Goal: Task Accomplishment & Management: Manage account settings

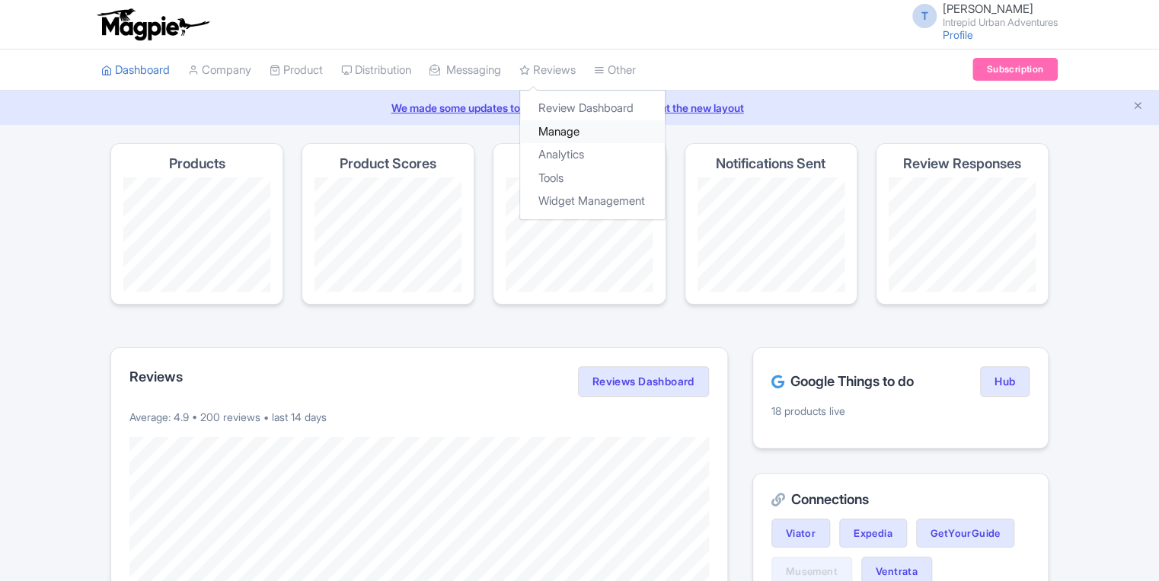
drag, startPoint x: 579, startPoint y: 131, endPoint x: 547, endPoint y: 140, distance: 33.3
click at [579, 131] on link "Manage" at bounding box center [592, 132] width 145 height 24
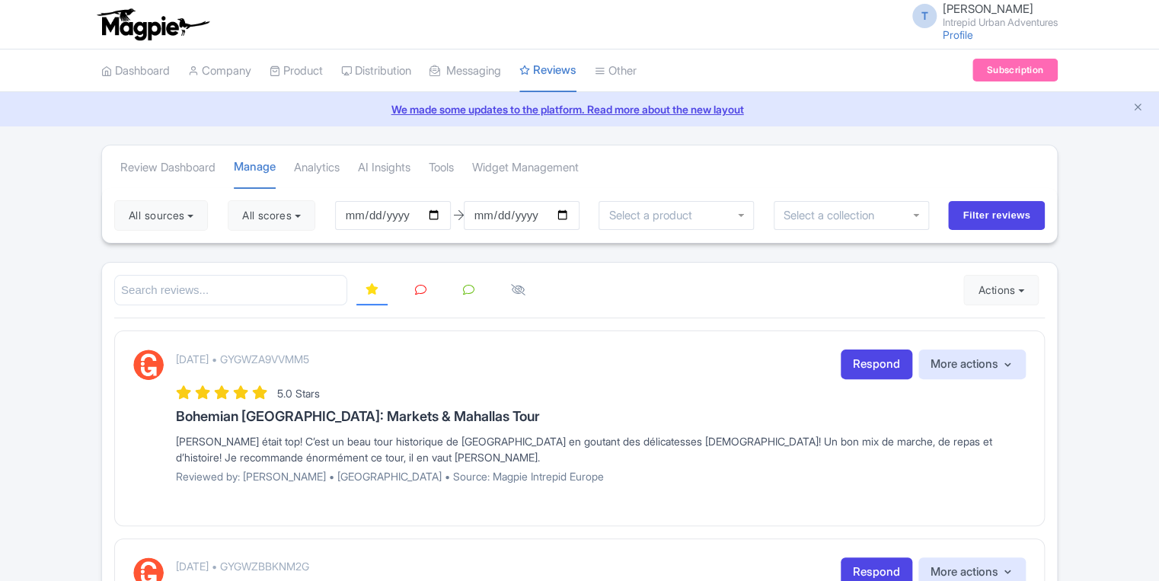
click at [678, 226] on div at bounding box center [675, 215] width 155 height 29
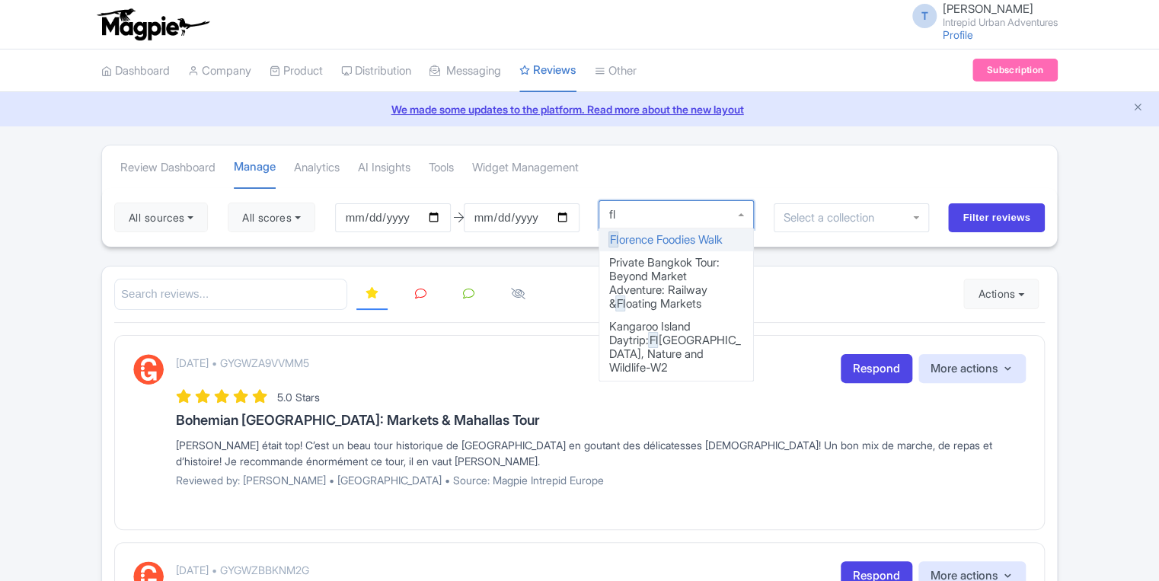
type input "flo"
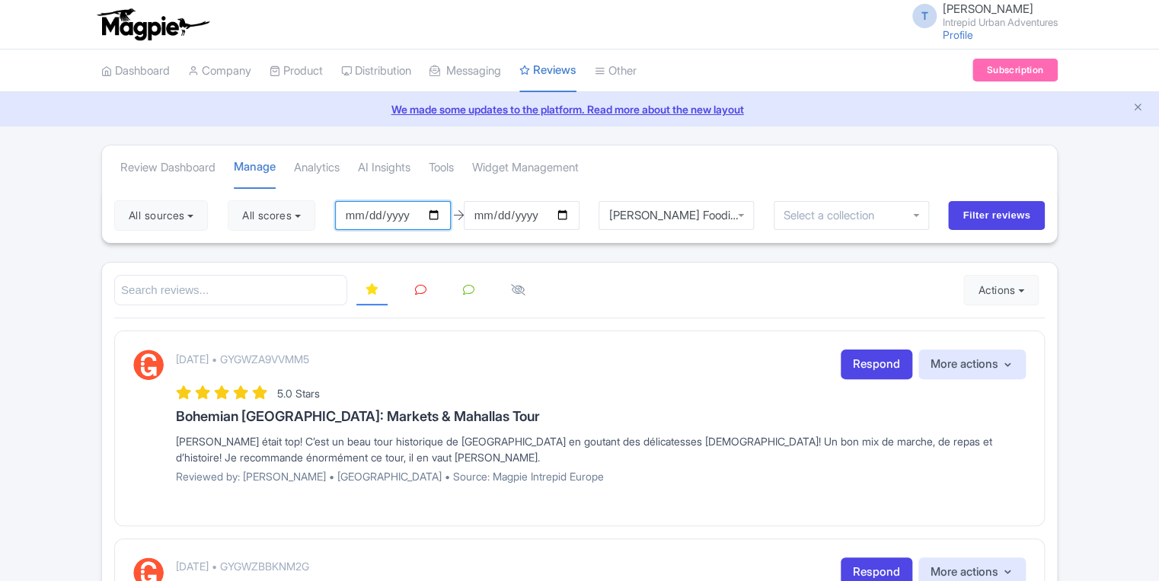
click at [356, 213] on input "2025-06-10" at bounding box center [393, 215] width 116 height 29
click at [360, 212] on input "2025-06-10" at bounding box center [393, 215] width 116 height 29
type input "2025-10-10"
click at [363, 213] on input "date" at bounding box center [393, 215] width 116 height 29
type input "[DATE]"
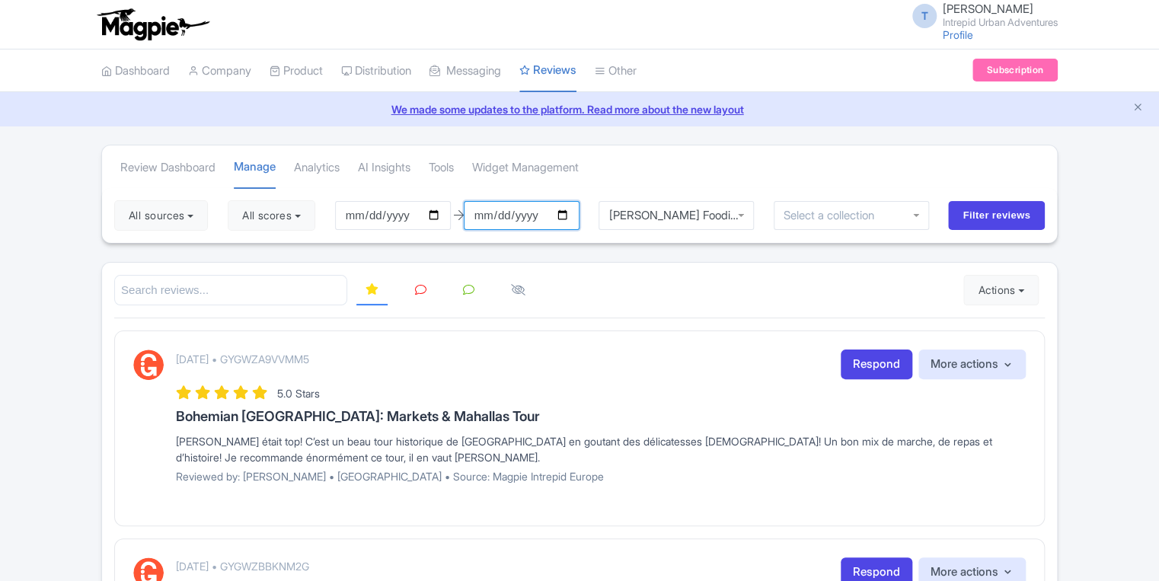
click at [484, 215] on input "2025-09-09" at bounding box center [522, 215] width 116 height 29
type input "2025-03-09"
click at [487, 212] on input "2025-03-31" at bounding box center [522, 215] width 116 height 29
type input "[DATE]"
click at [980, 207] on input "Filter reviews" at bounding box center [996, 215] width 97 height 29
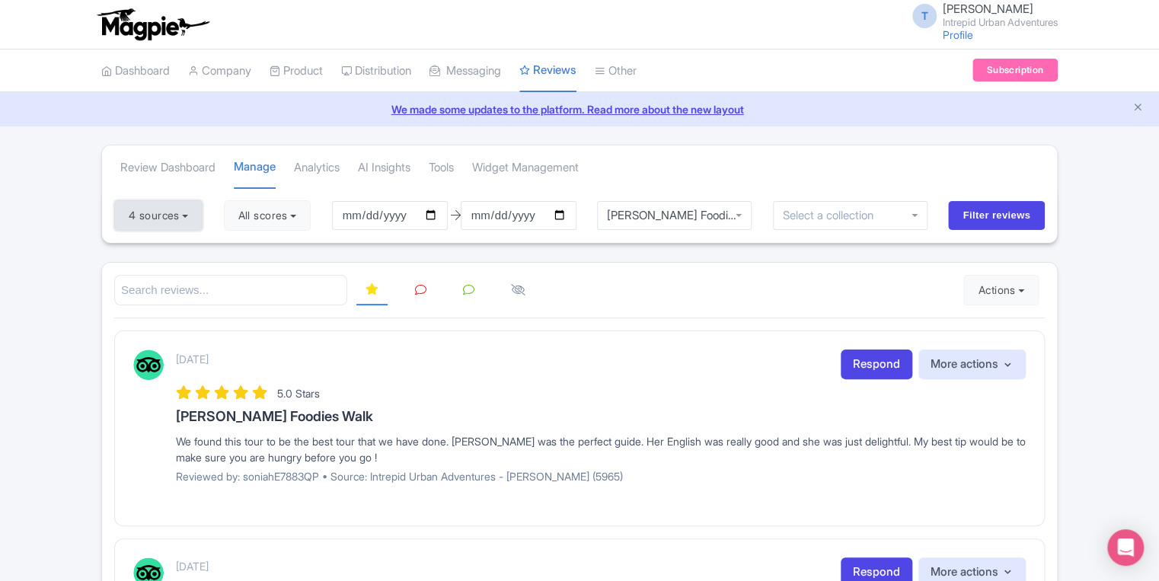
click at [173, 215] on button "4 sources" at bounding box center [158, 215] width 88 height 30
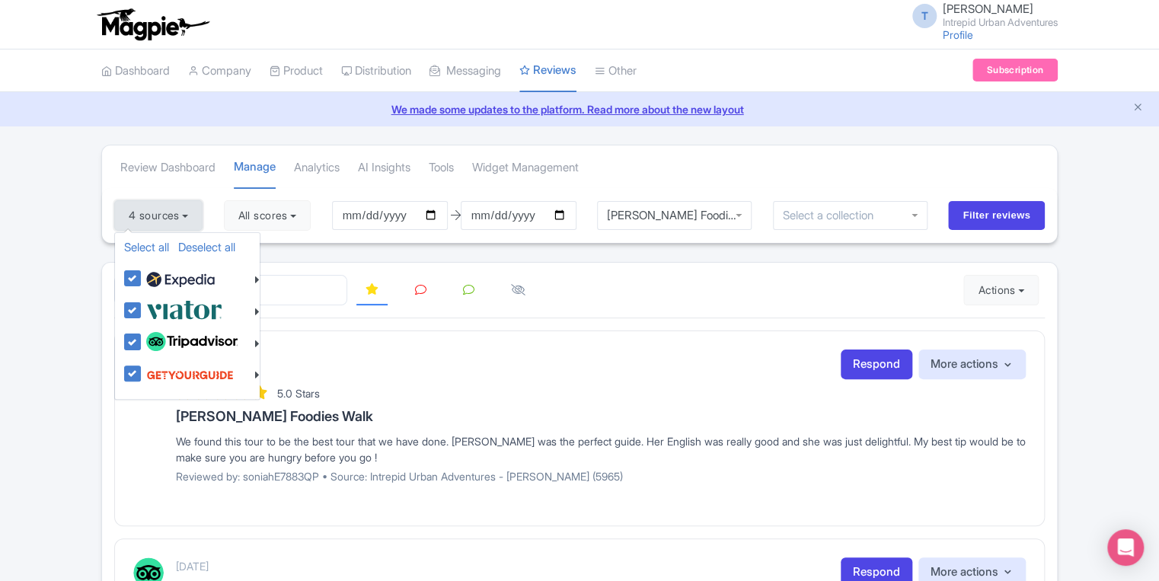
click at [173, 215] on button "4 sources" at bounding box center [158, 215] width 88 height 30
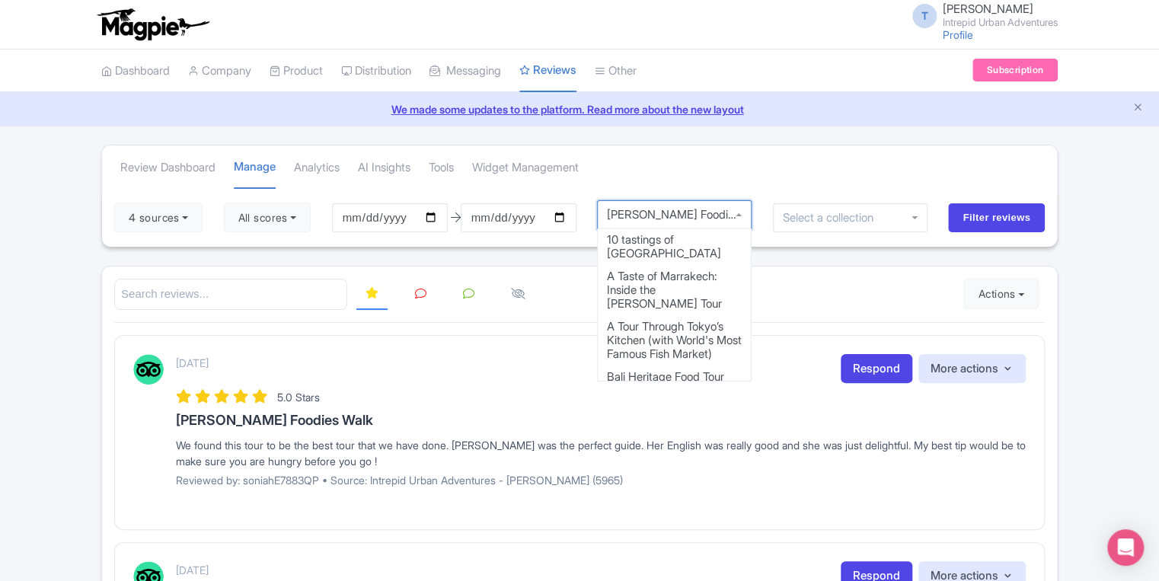
scroll to position [9, 0]
click at [729, 219] on div "Florence Foodies Walk" at bounding box center [674, 214] width 155 height 29
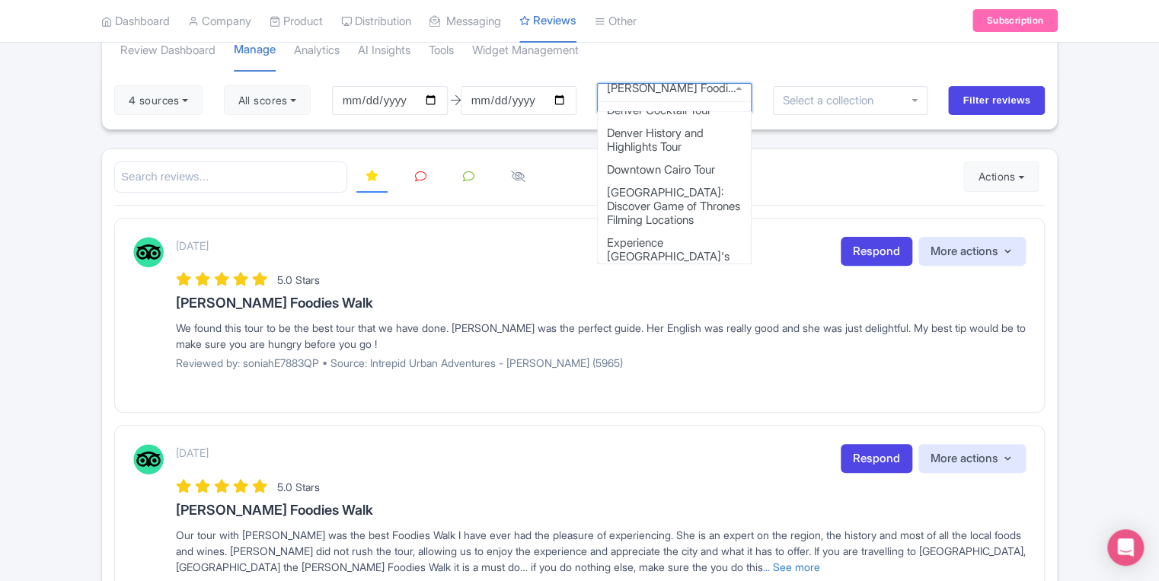
scroll to position [122, 0]
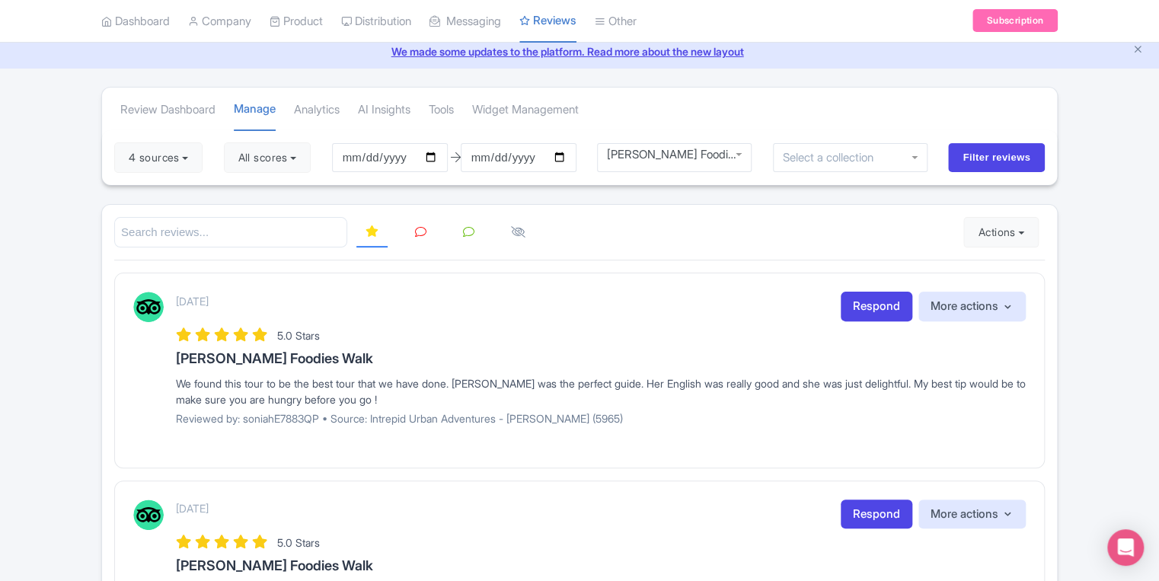
scroll to position [0, 0]
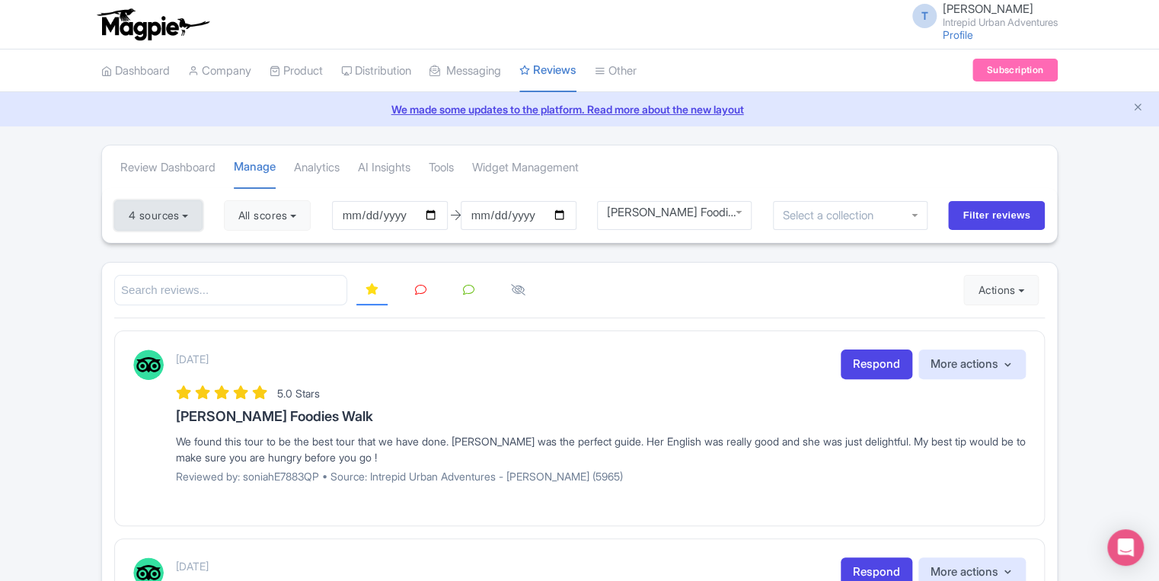
click at [155, 213] on button "4 sources" at bounding box center [158, 215] width 88 height 30
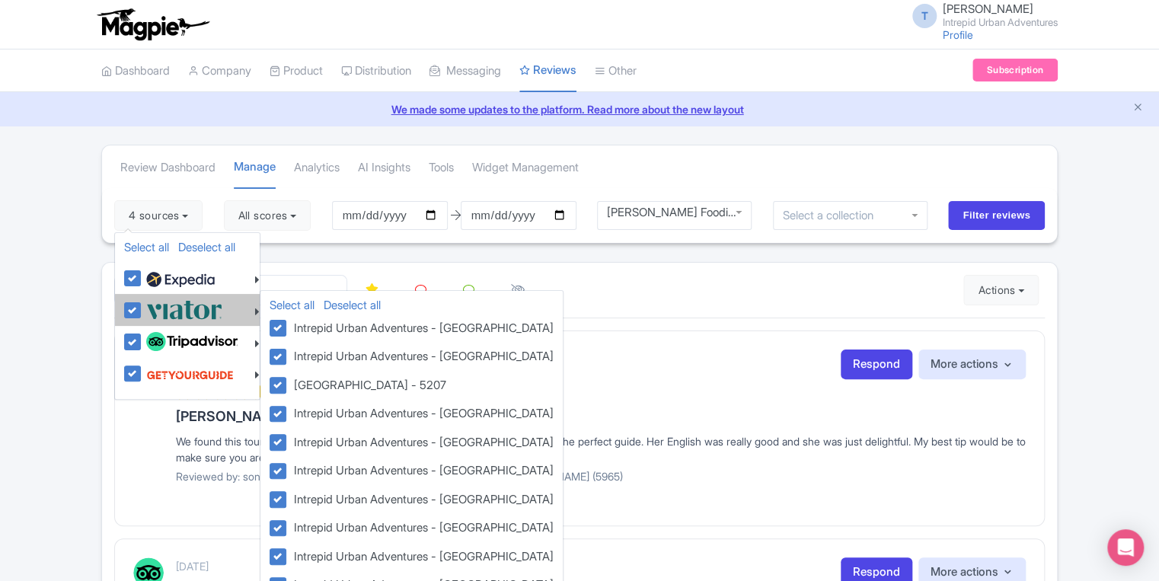
click at [142, 311] on label at bounding box center [182, 309] width 80 height 25
click at [142, 307] on input "checkbox" at bounding box center [147, 302] width 10 height 10
checkbox input "false"
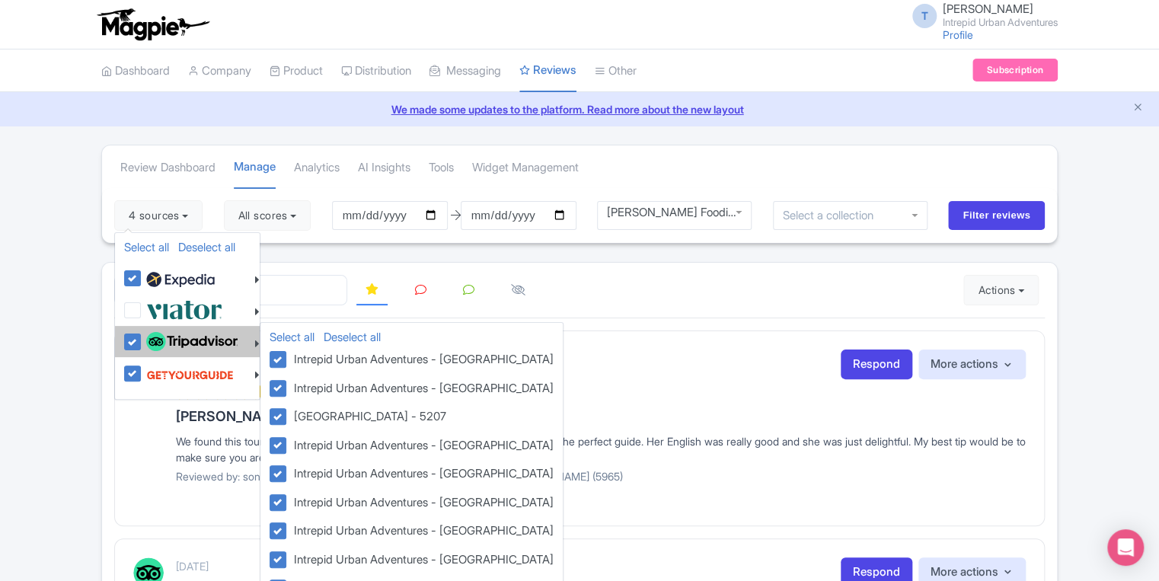
click at [142, 342] on label at bounding box center [189, 342] width 95 height 26
click at [142, 339] on input "checkbox" at bounding box center [147, 334] width 10 height 10
checkbox input "false"
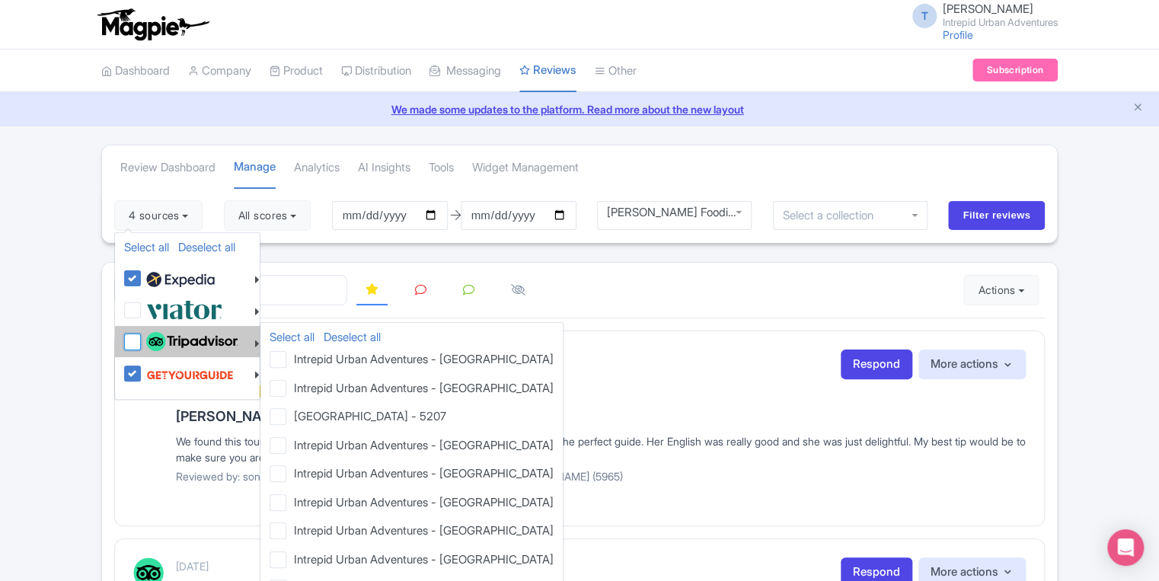
checkbox input "false"
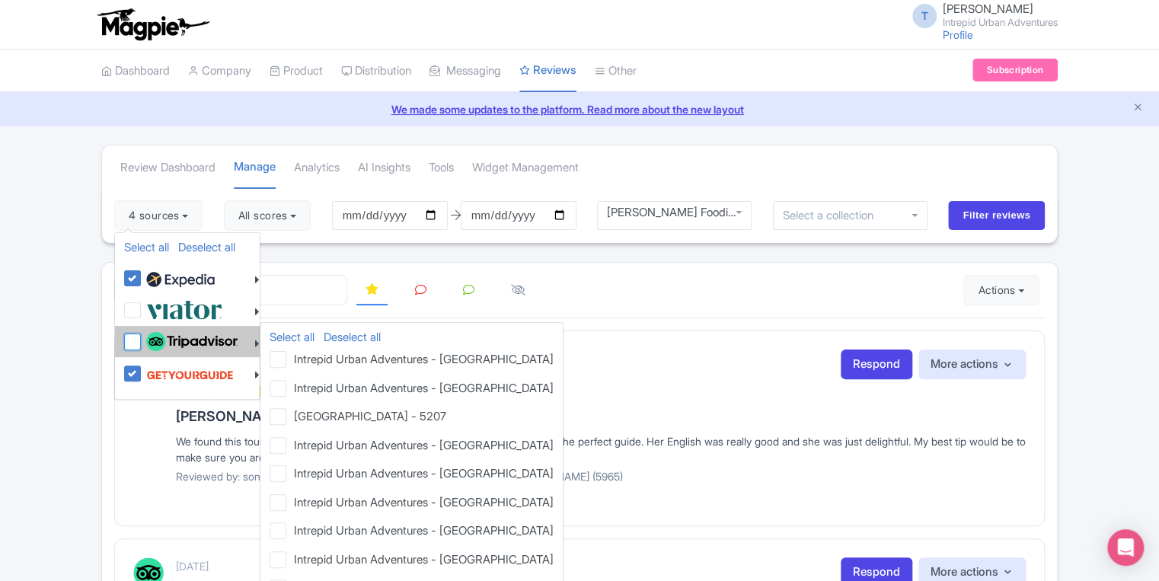
checkbox input "false"
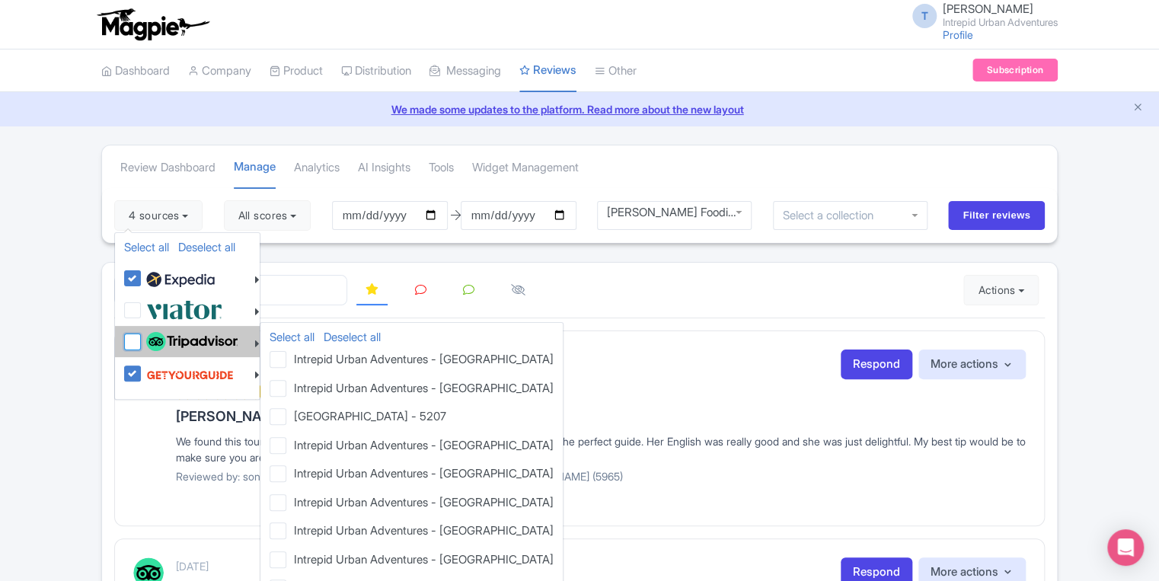
checkbox input "false"
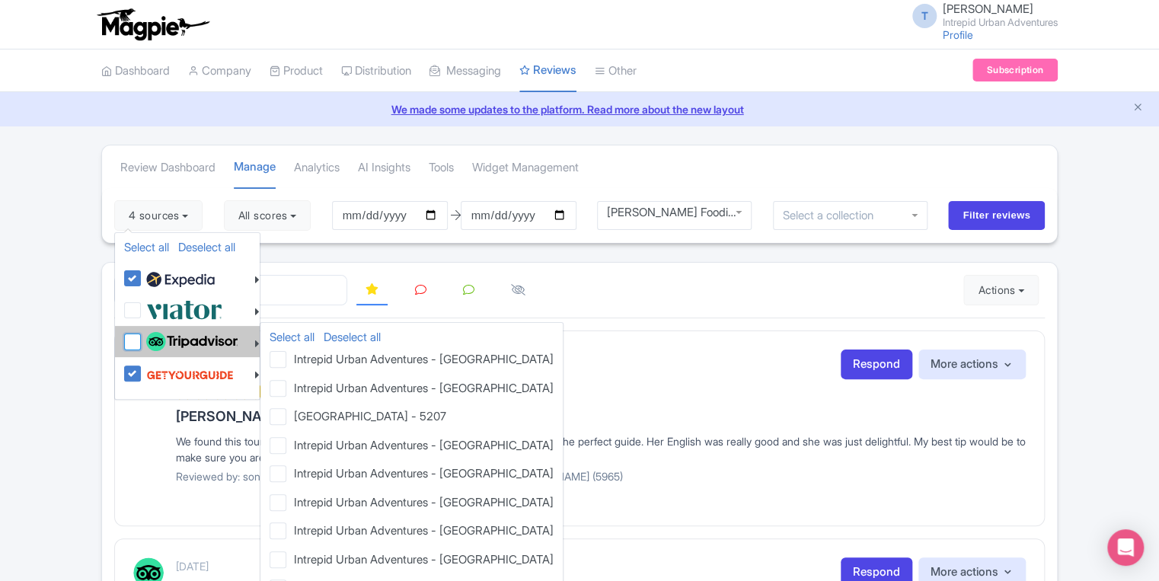
checkbox input "false"
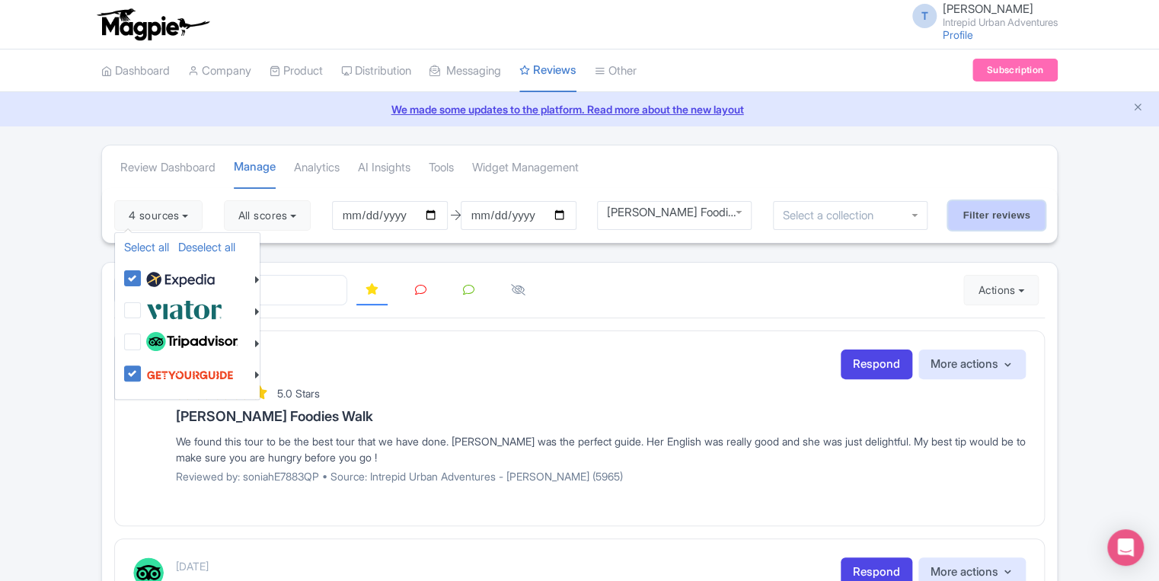
click at [987, 215] on input "Filter reviews" at bounding box center [996, 215] width 97 height 29
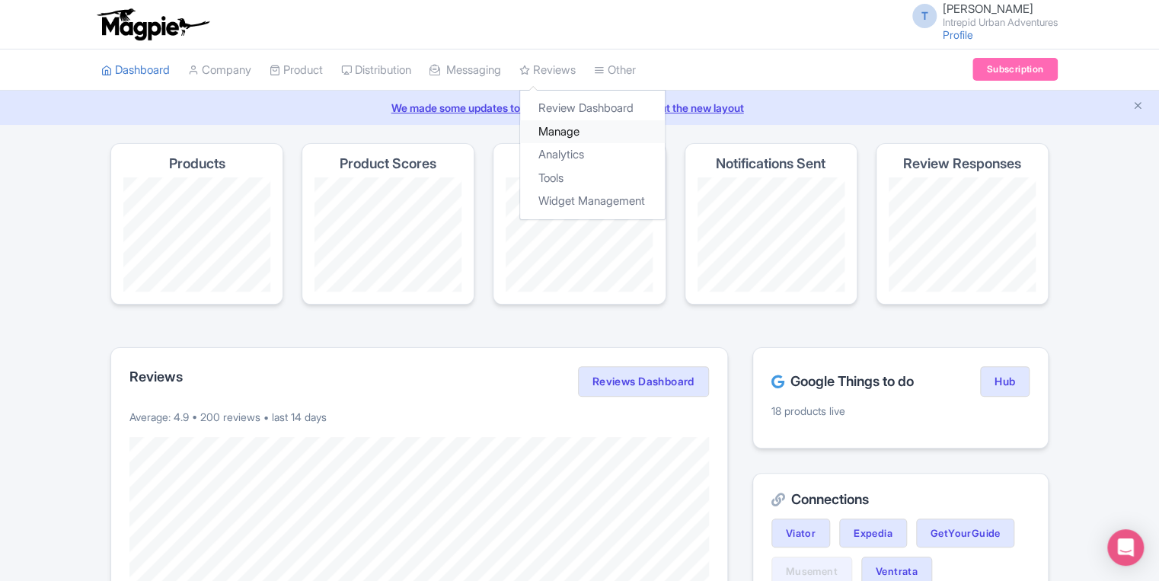
click at [567, 136] on link "Manage" at bounding box center [592, 132] width 145 height 24
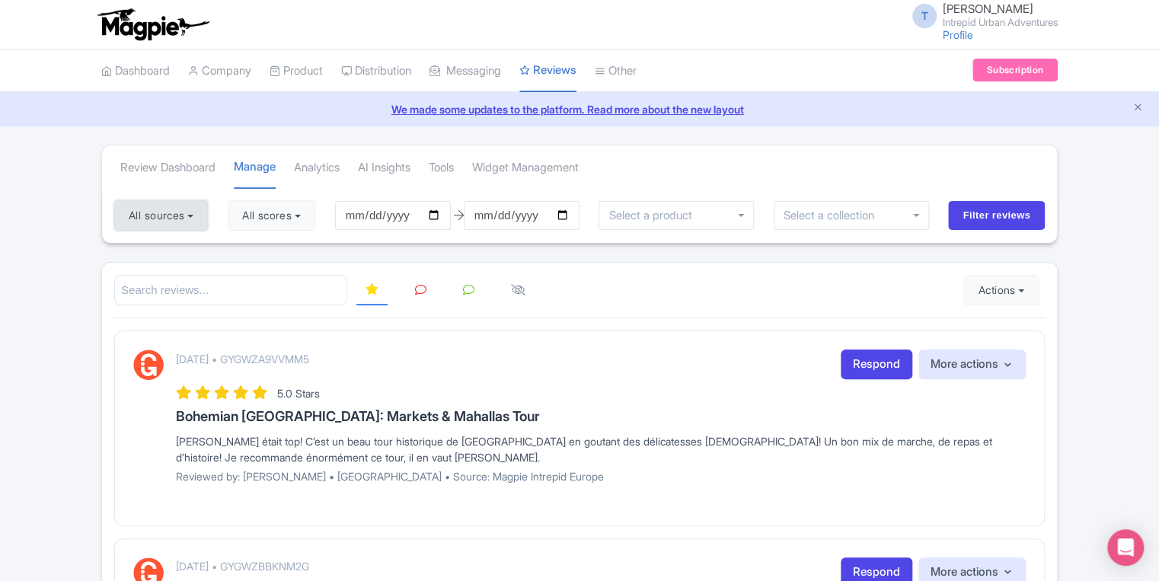
click at [192, 220] on button "All sources" at bounding box center [161, 215] width 94 height 30
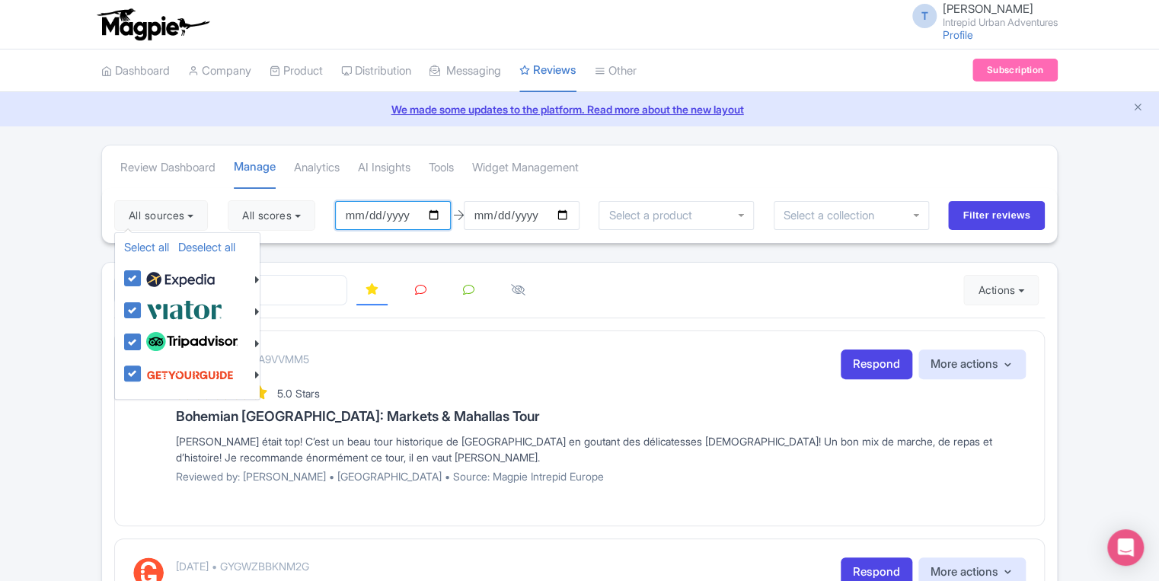
click at [359, 214] on input "[DATE]" at bounding box center [393, 215] width 116 height 29
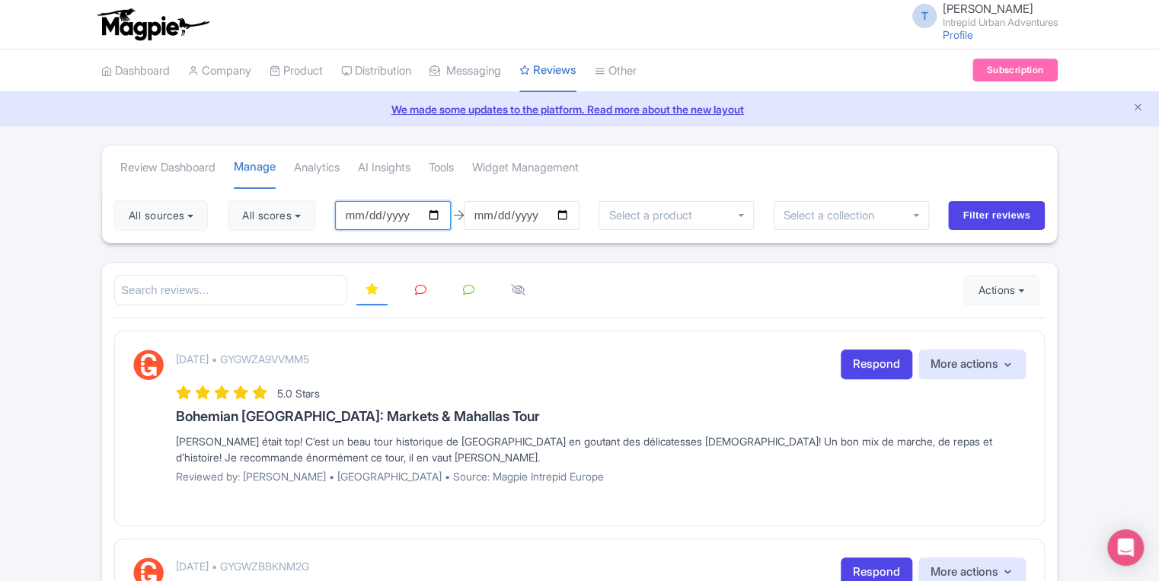
type input "2025-01-10"
type input "[DATE]"
click at [486, 212] on input "2025-09-09" at bounding box center [522, 215] width 116 height 29
type input "[DATE]"
click at [655, 218] on input "select-one" at bounding box center [653, 216] width 91 height 14
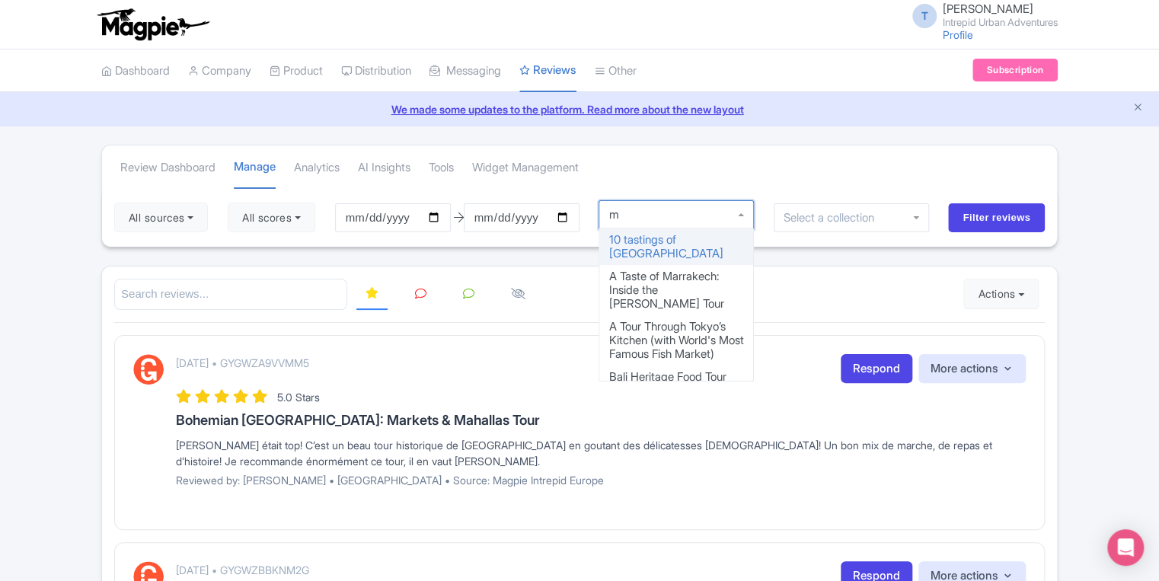
type input "ma"
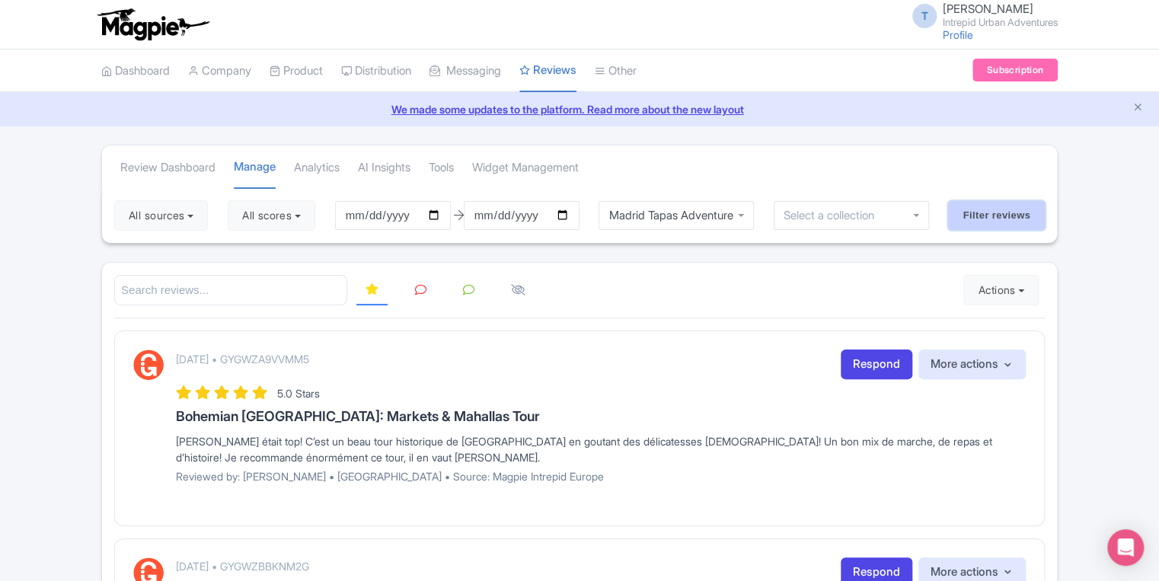
click at [980, 209] on input "Filter reviews" at bounding box center [996, 215] width 97 height 29
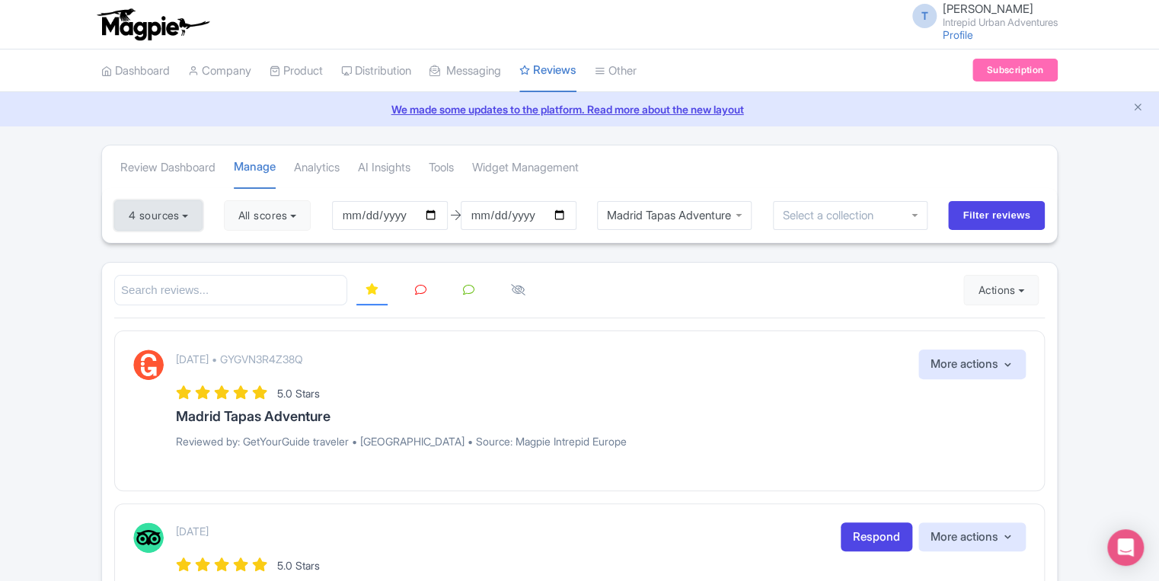
click at [177, 208] on button "4 sources" at bounding box center [158, 215] width 88 height 30
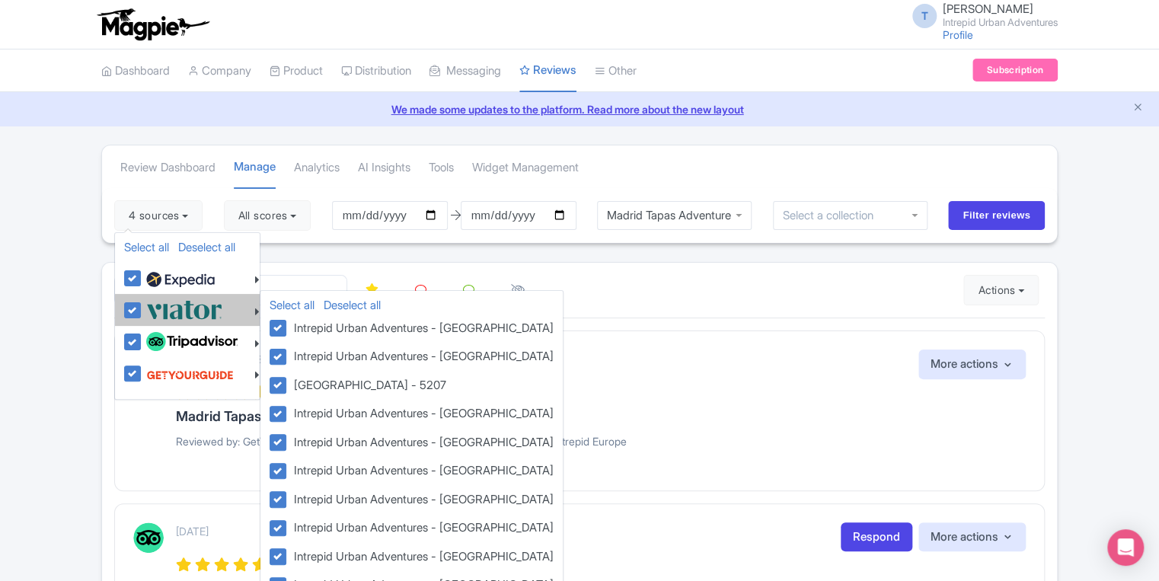
click at [142, 315] on label at bounding box center [182, 309] width 80 height 25
click at [142, 307] on input "checkbox" at bounding box center [147, 302] width 10 height 10
checkbox input "false"
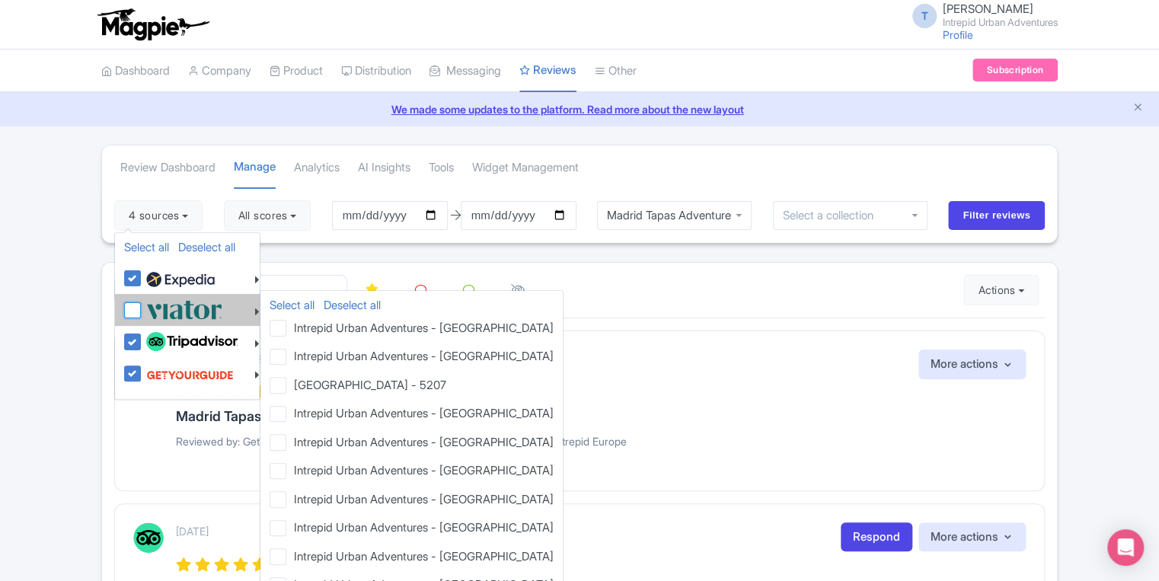
checkbox input "false"
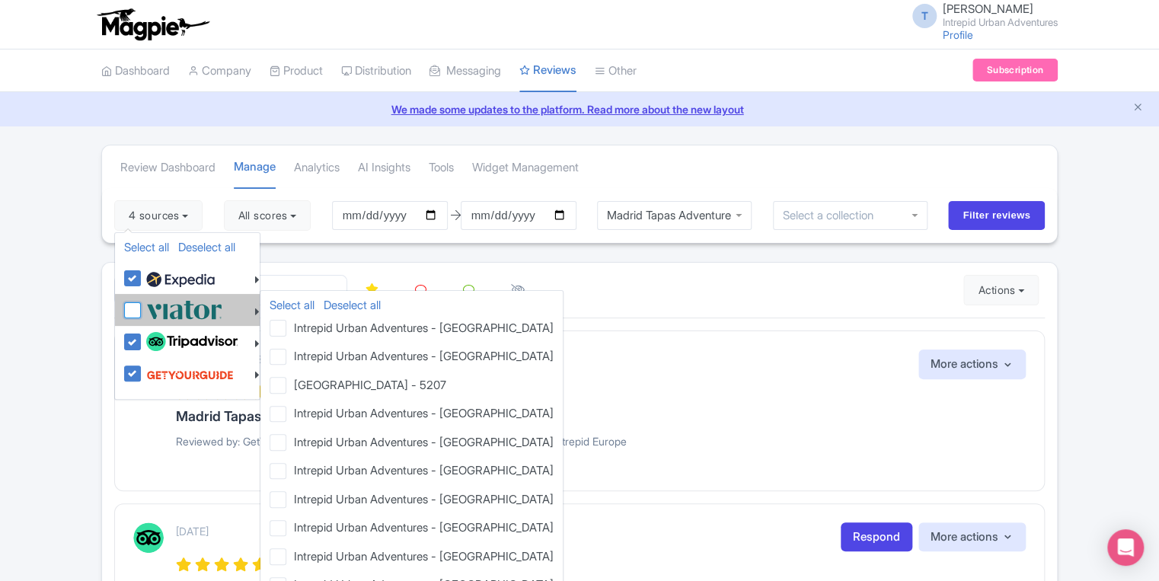
checkbox input "false"
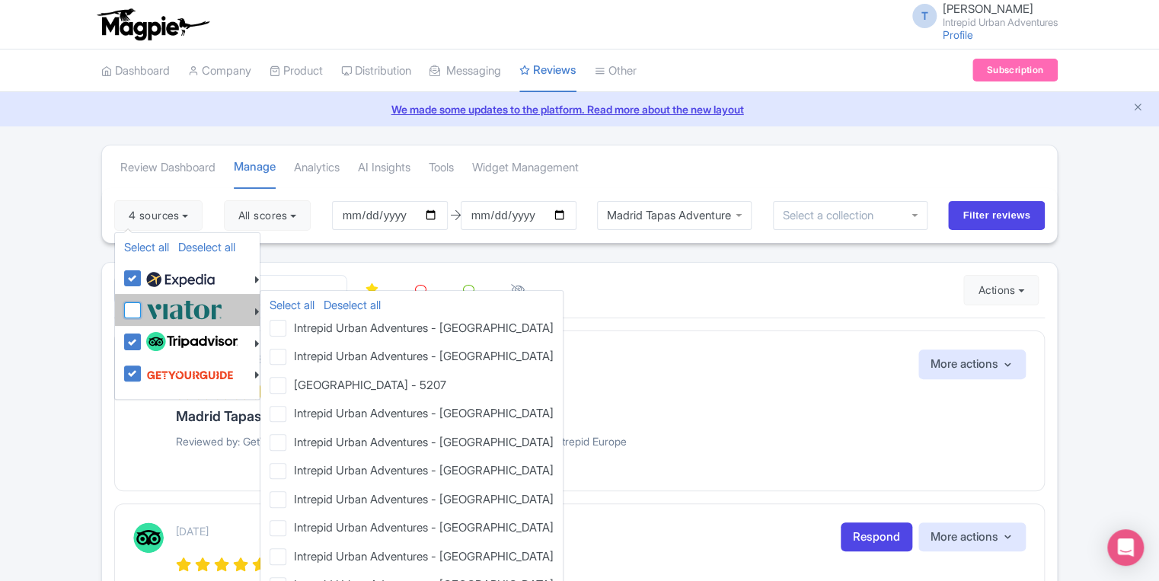
checkbox input "false"
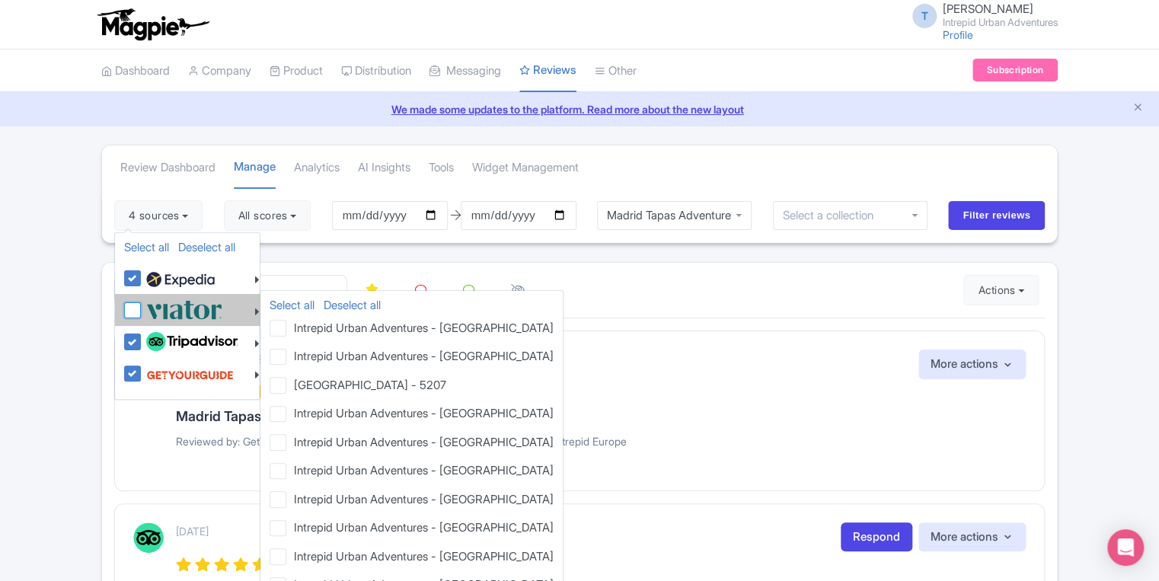
checkbox input "false"
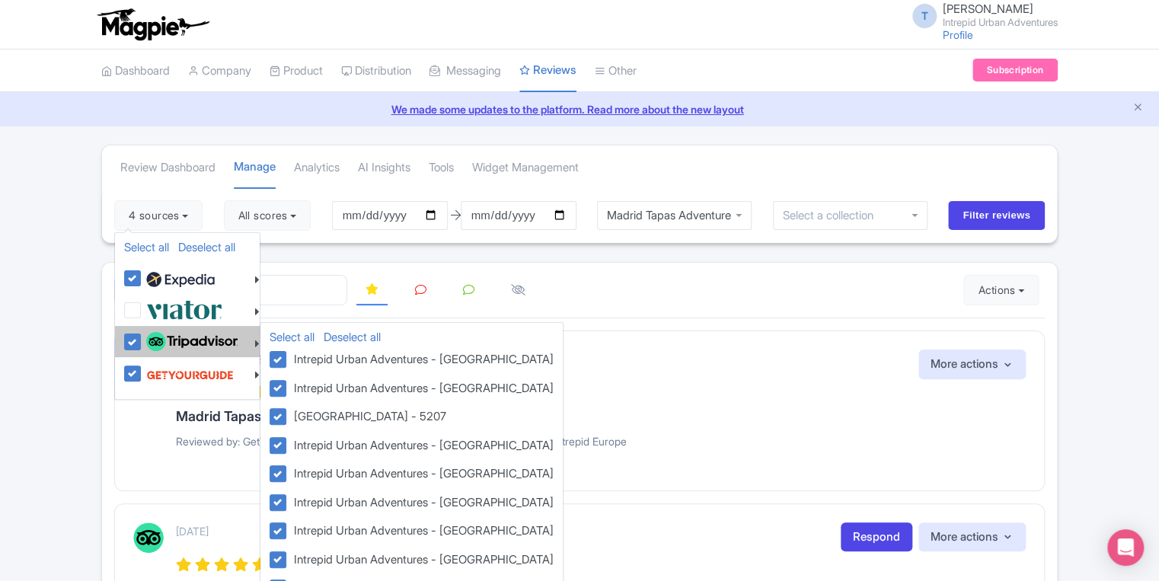
click at [142, 336] on label at bounding box center [189, 342] width 95 height 26
click at [142, 336] on input "checkbox" at bounding box center [147, 334] width 10 height 10
checkbox input "false"
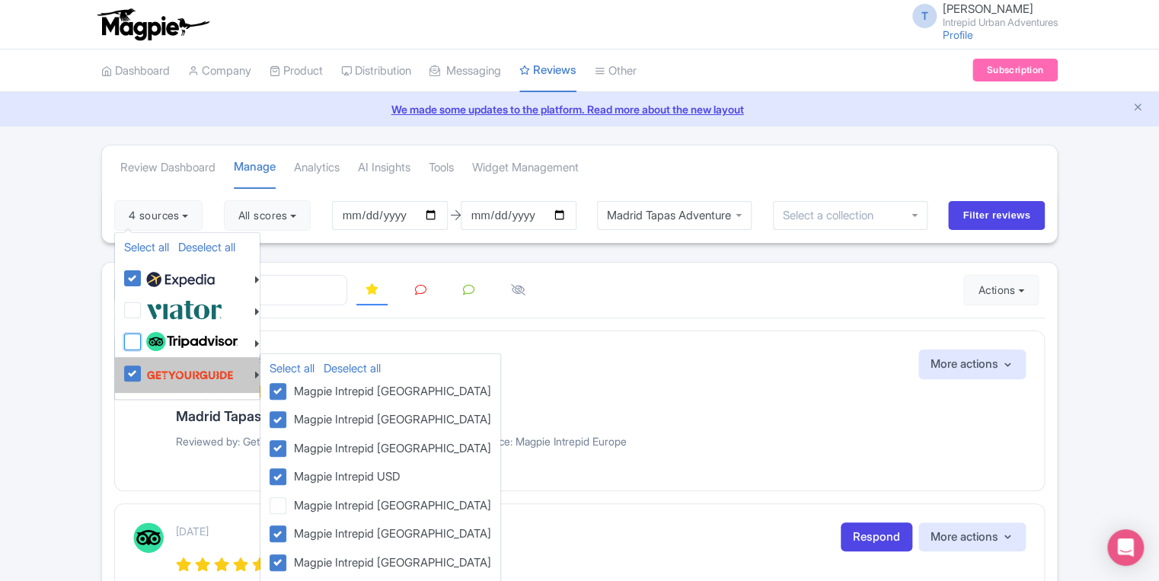
checkbox input "false"
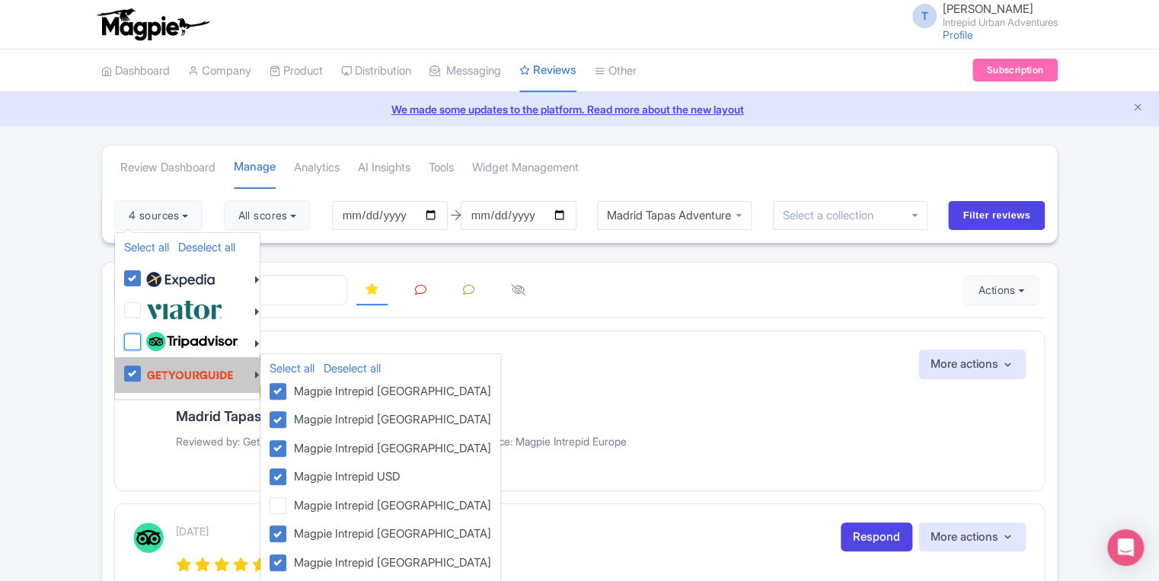
checkbox input "false"
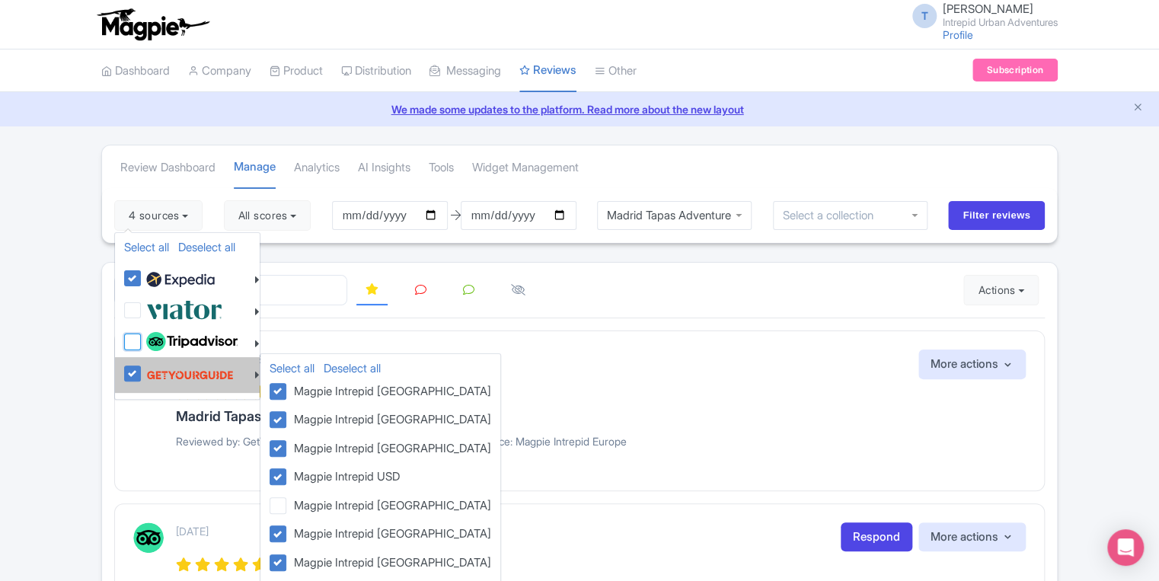
checkbox input "false"
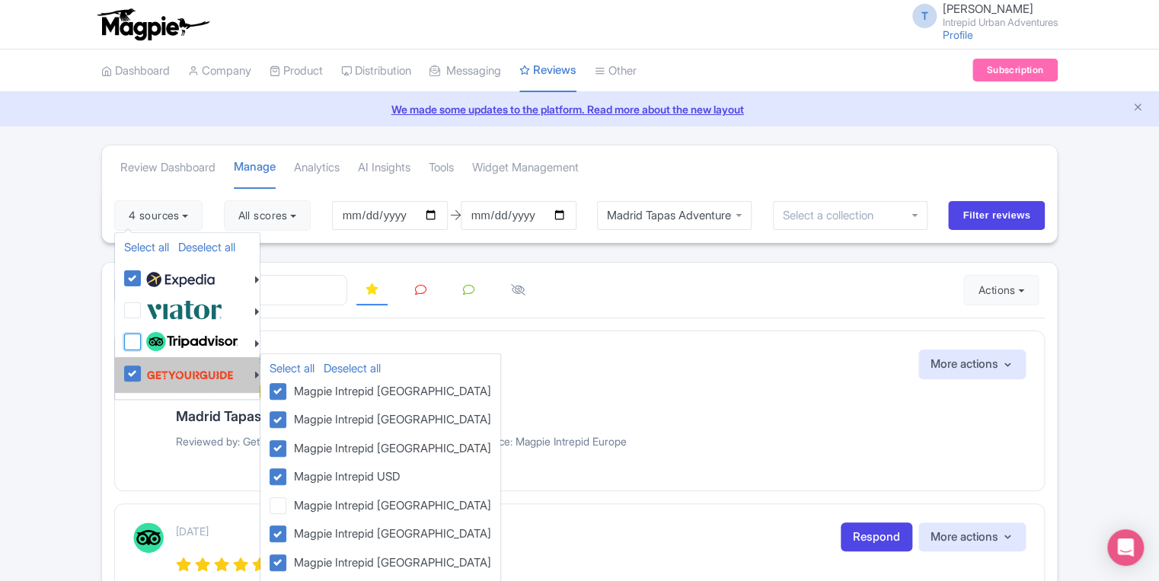
checkbox input "false"
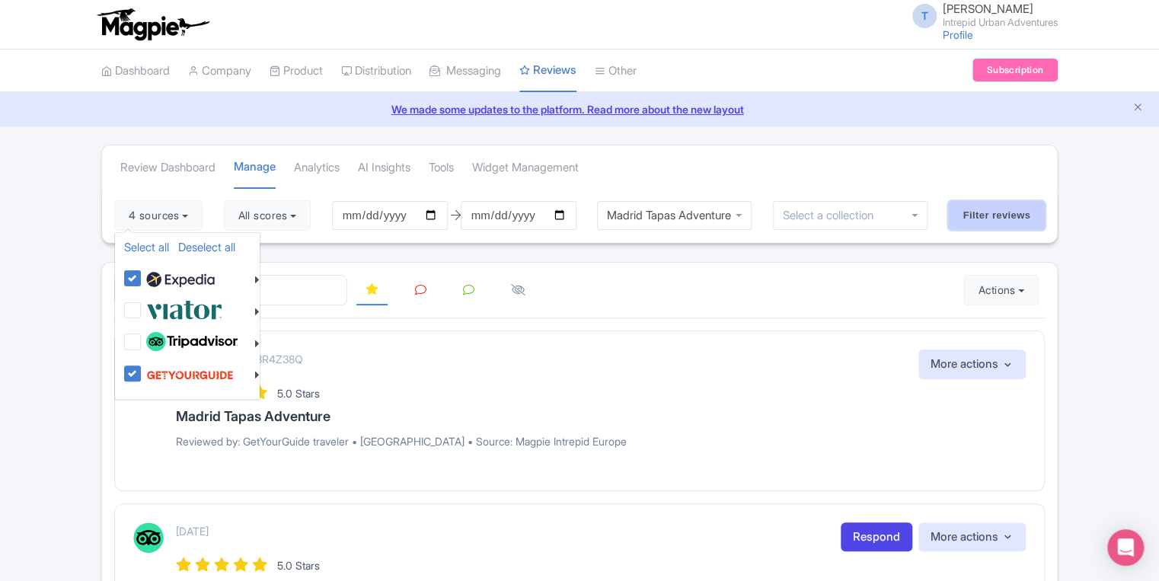
click at [969, 220] on input "Filter reviews" at bounding box center [996, 215] width 97 height 29
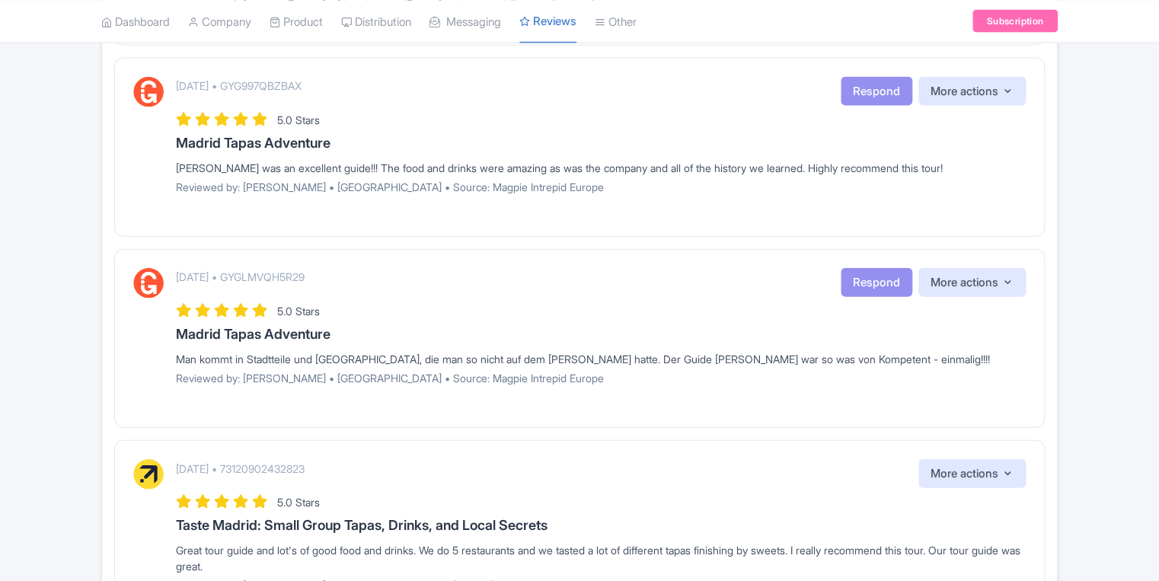
scroll to position [1813, 0]
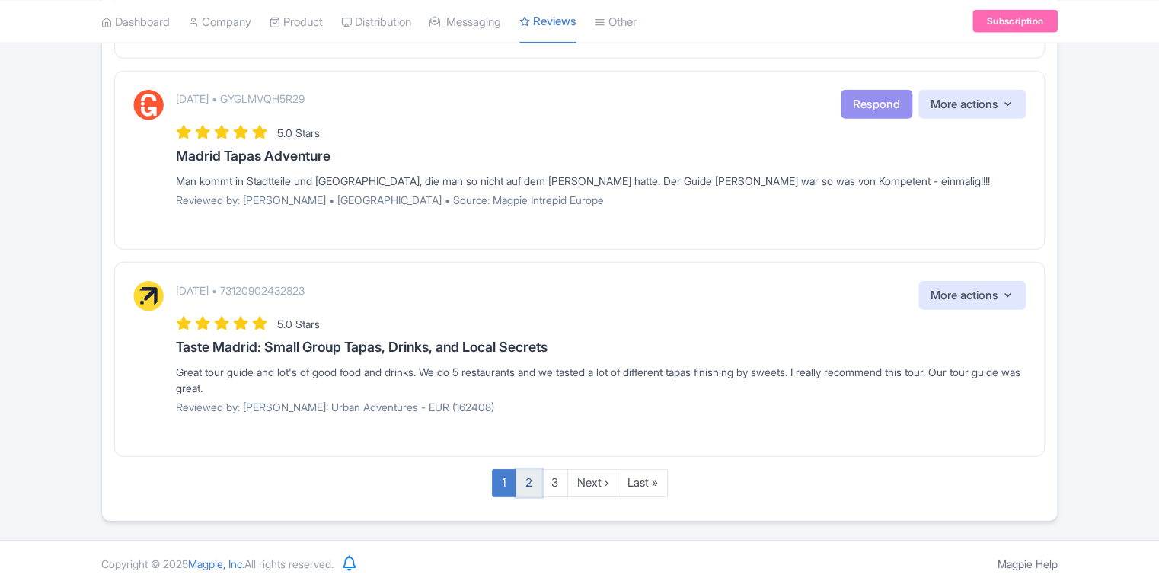
click at [524, 475] on link "2" at bounding box center [528, 483] width 27 height 28
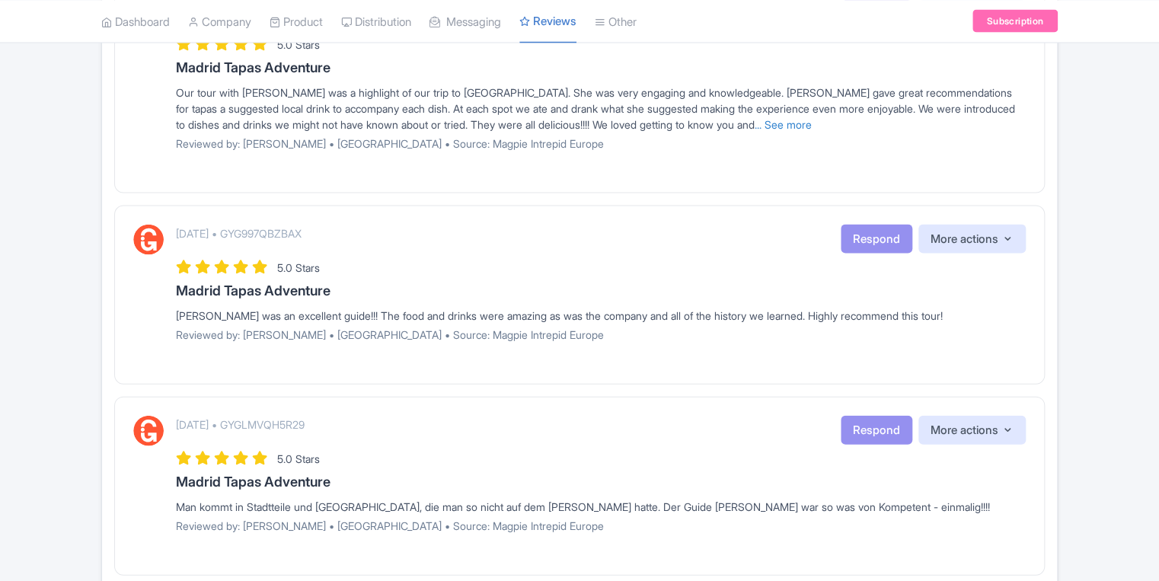
scroll to position [1447, 0]
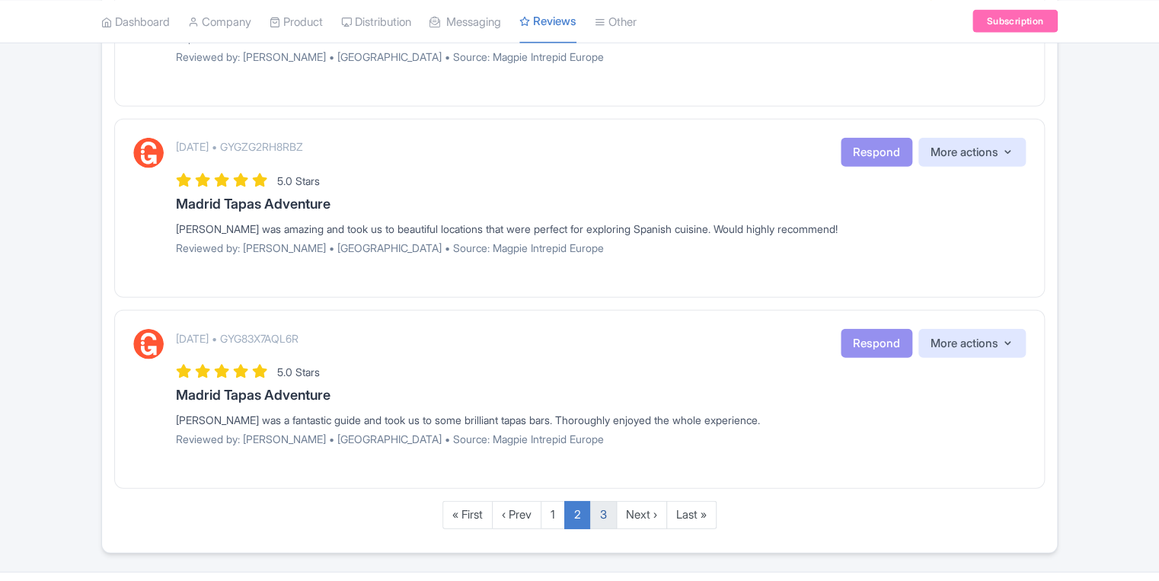
scroll to position [1832, 0]
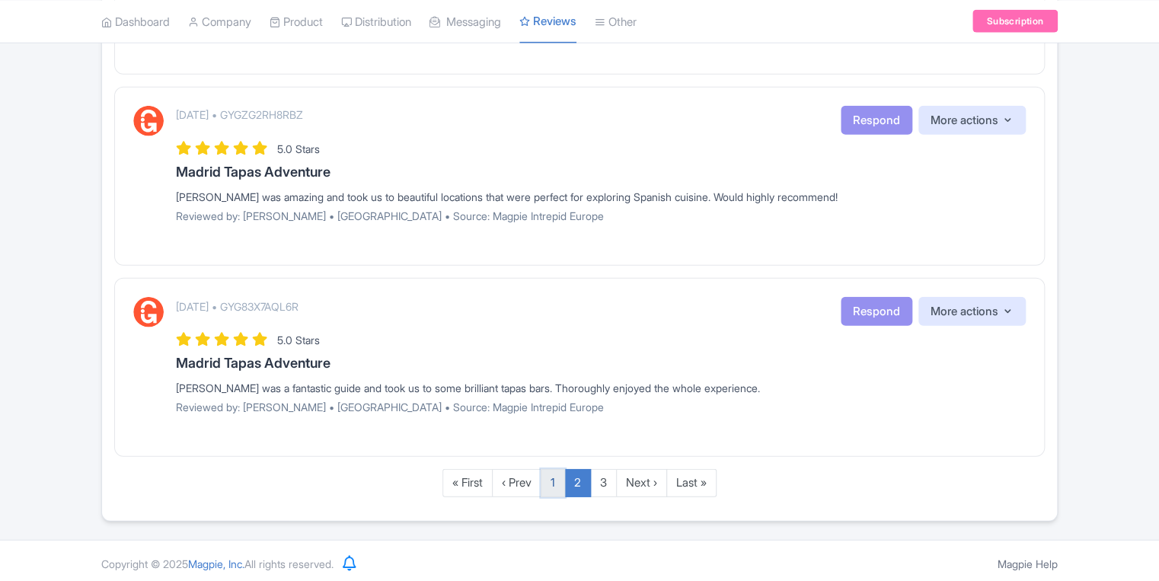
click at [563, 478] on link "1" at bounding box center [552, 483] width 24 height 28
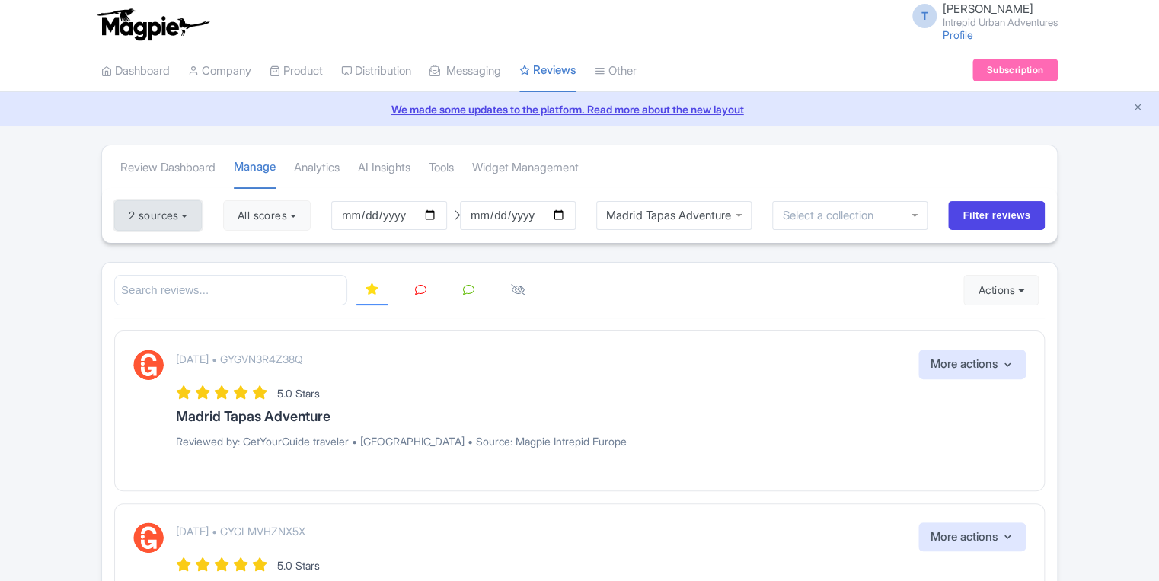
click at [171, 225] on button "2 sources" at bounding box center [158, 215] width 88 height 30
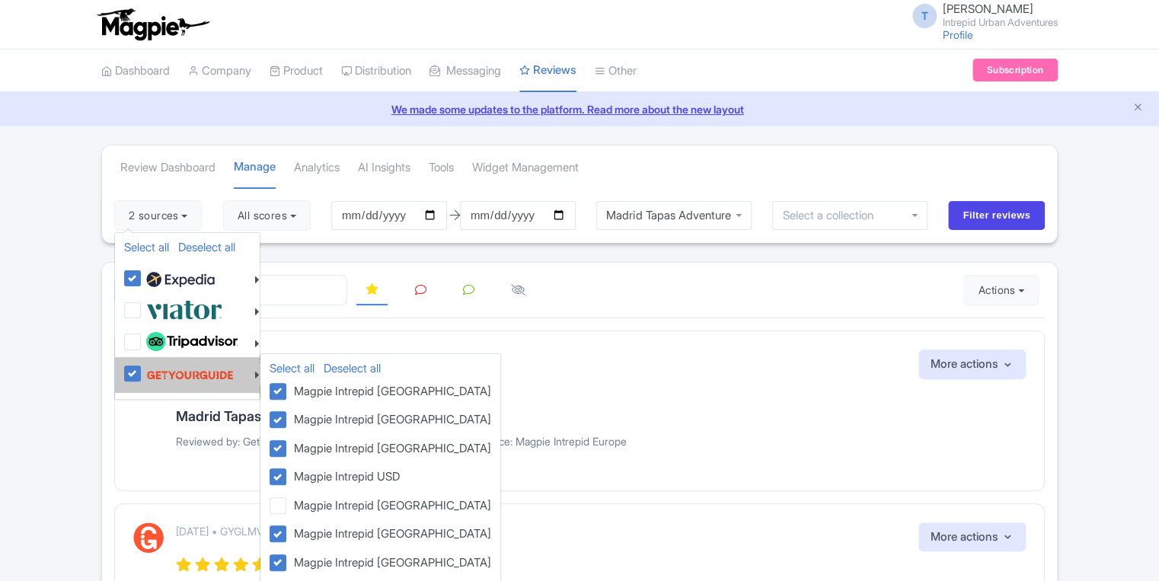
click at [142, 374] on label at bounding box center [187, 374] width 91 height 29
click at [142, 370] on input "checkbox" at bounding box center [147, 365] width 10 height 10
checkbox input "false"
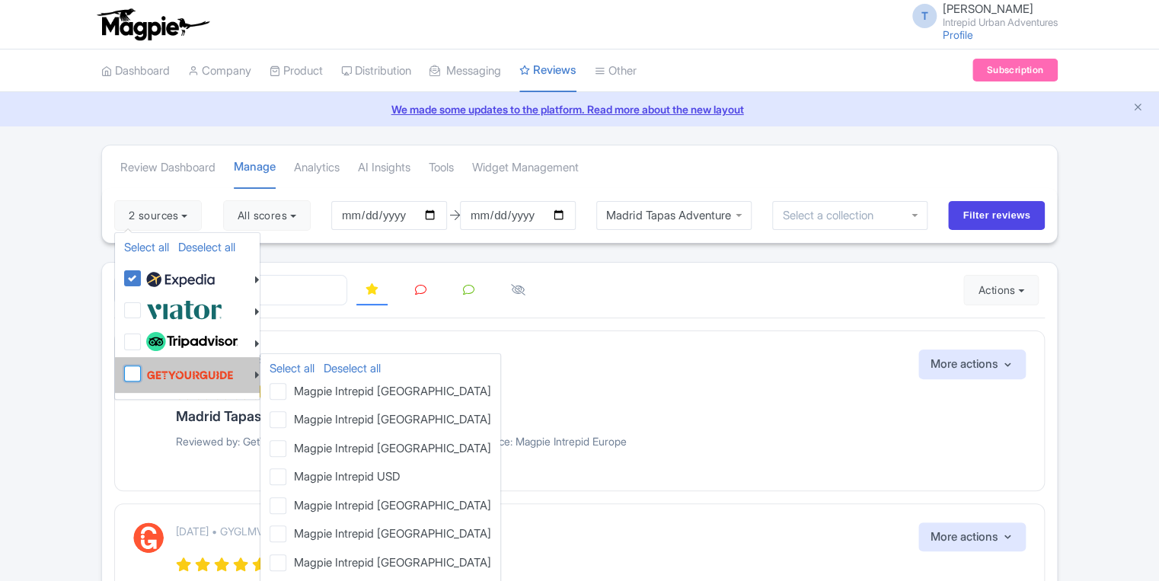
checkbox input "false"
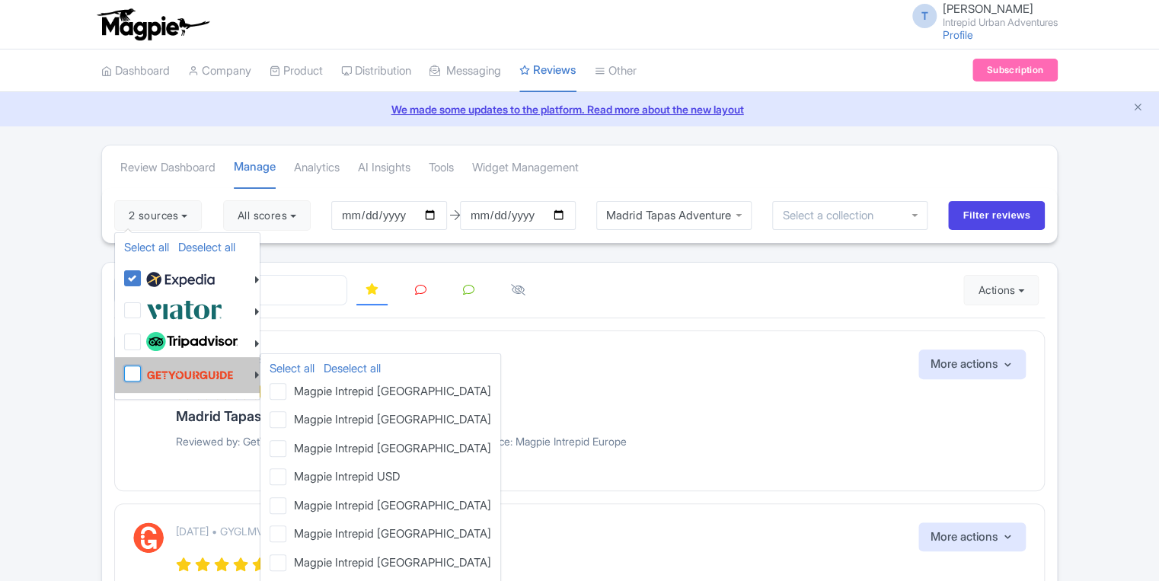
checkbox input "false"
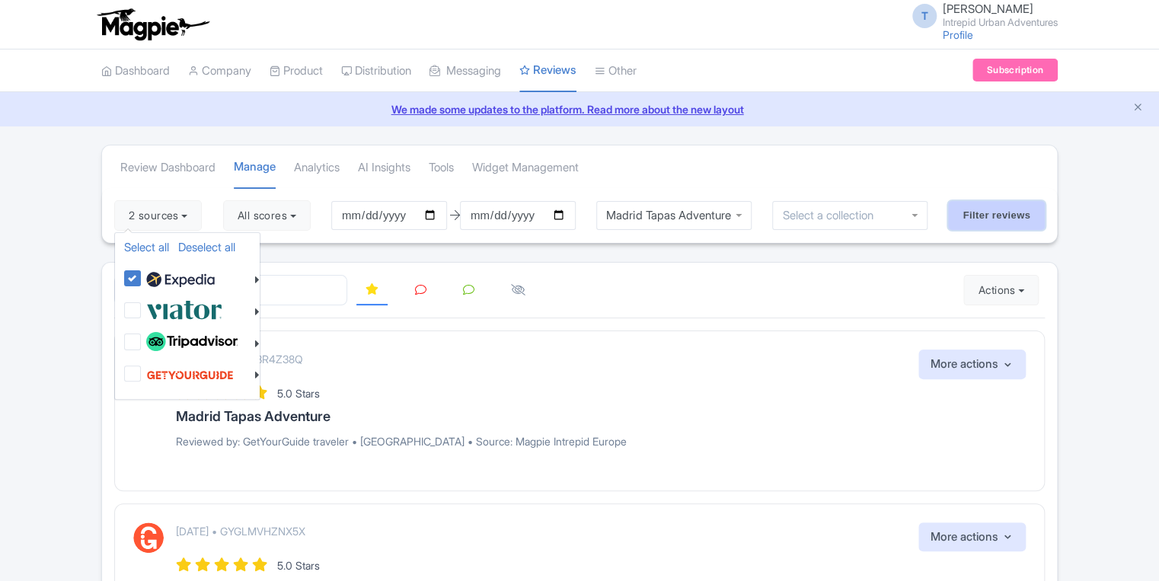
click at [978, 221] on input "Filter reviews" at bounding box center [996, 215] width 97 height 29
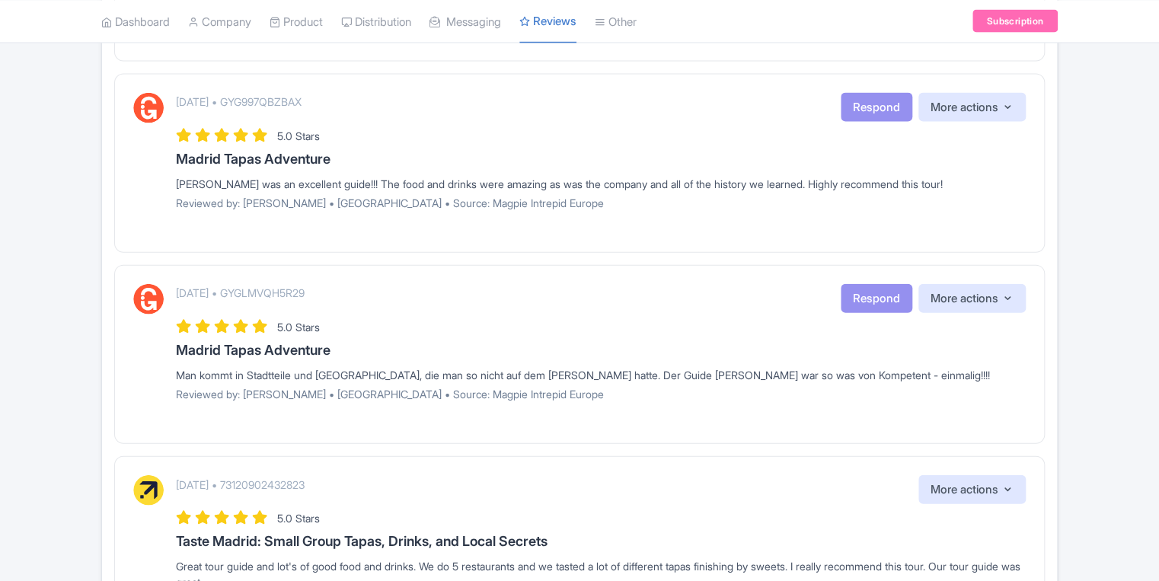
scroll to position [1813, 0]
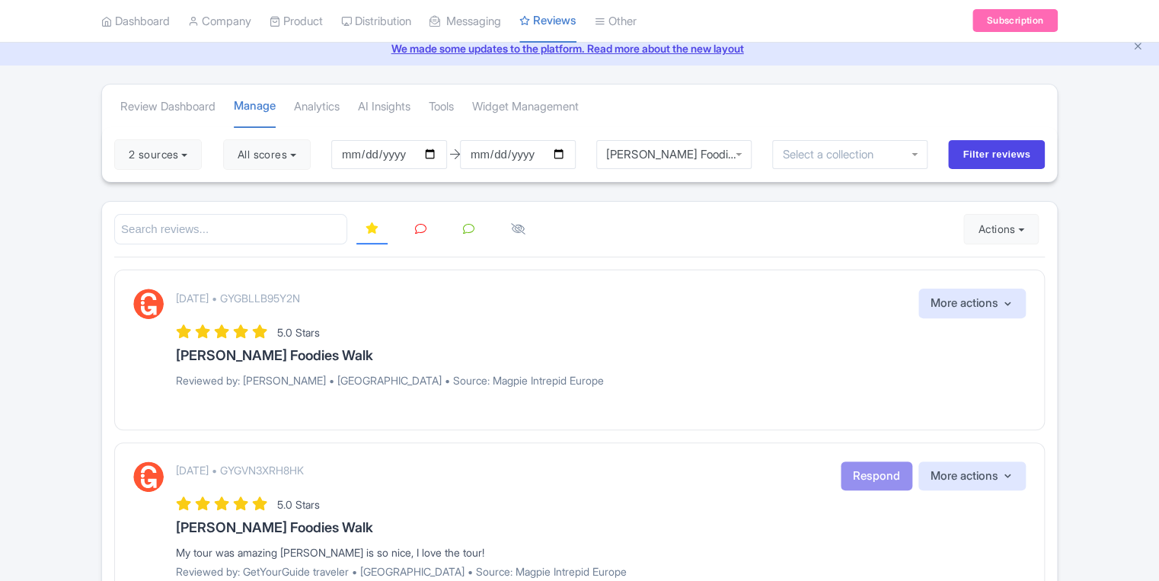
scroll to position [61, 0]
click at [300, 297] on p "[DATE] • GYGBLLB95Y2N" at bounding box center [238, 298] width 124 height 16
copy p "GYGBLLB95Y2N"
click at [256, 375] on p "Reviewed by: [PERSON_NAME] • [GEOGRAPHIC_DATA] • Source: Magpie Intrepid Europe" at bounding box center [601, 380] width 850 height 16
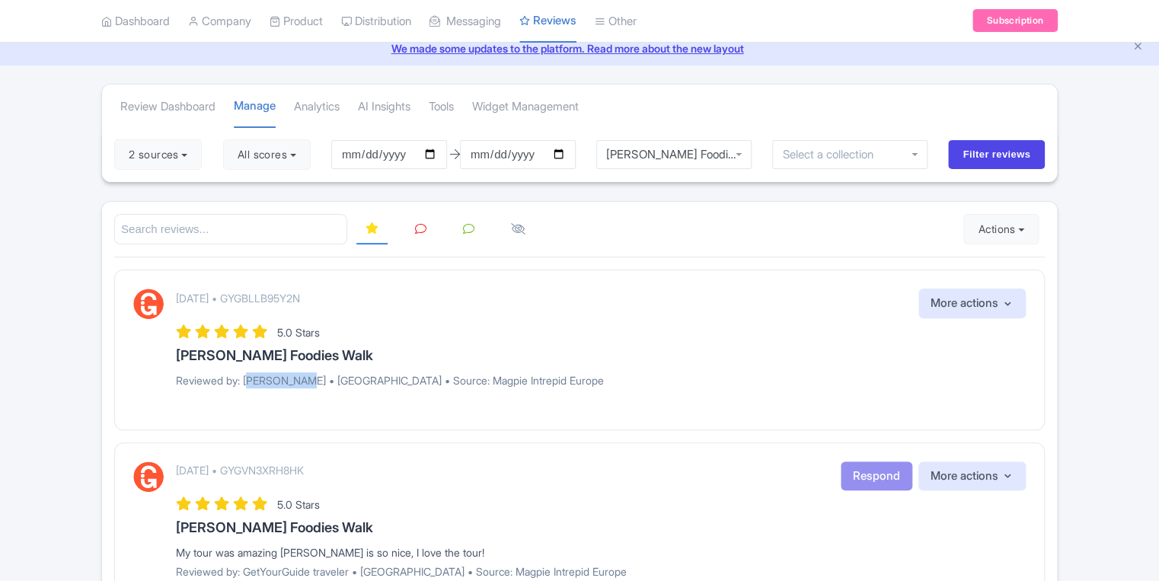
click at [256, 375] on p "Reviewed by: [PERSON_NAME] • [GEOGRAPHIC_DATA] • Source: Magpie Intrepid Europe" at bounding box center [601, 380] width 850 height 16
copy p "[PERSON_NAME]"
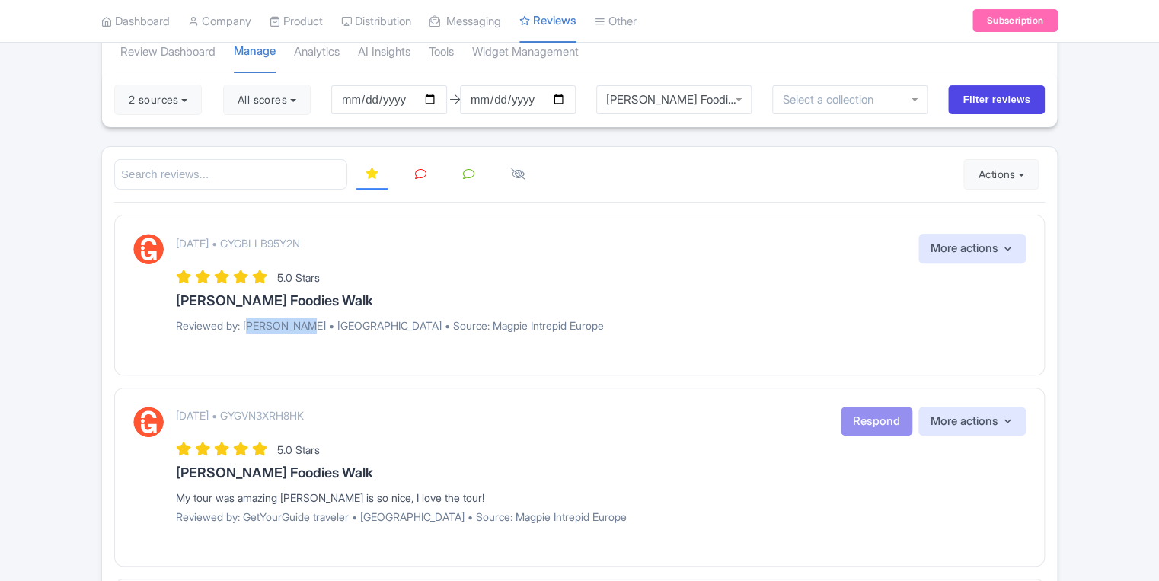
scroll to position [122, 0]
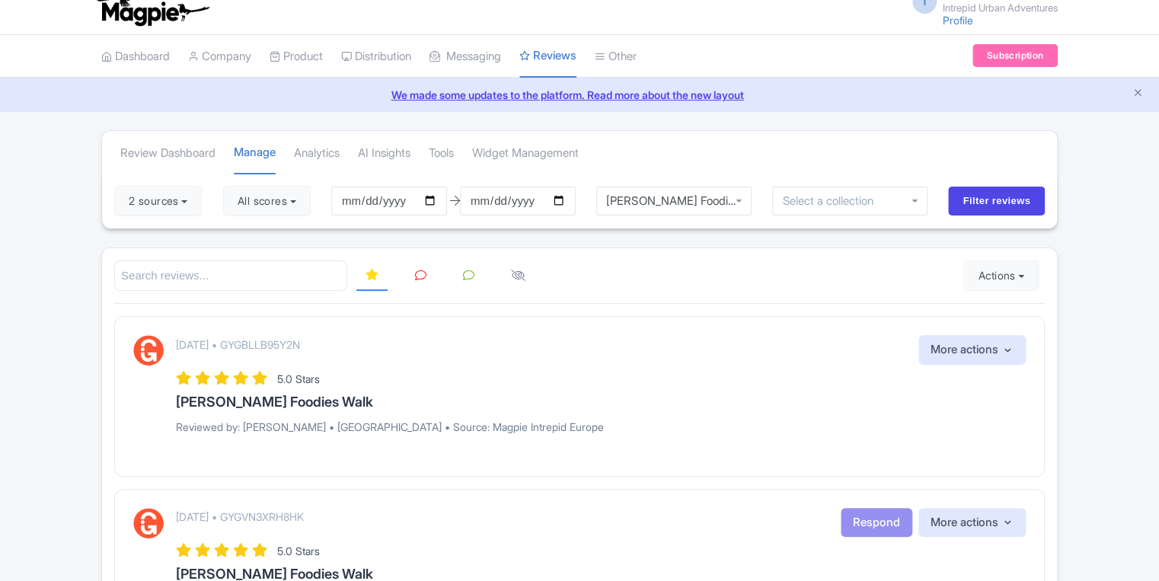
scroll to position [0, 0]
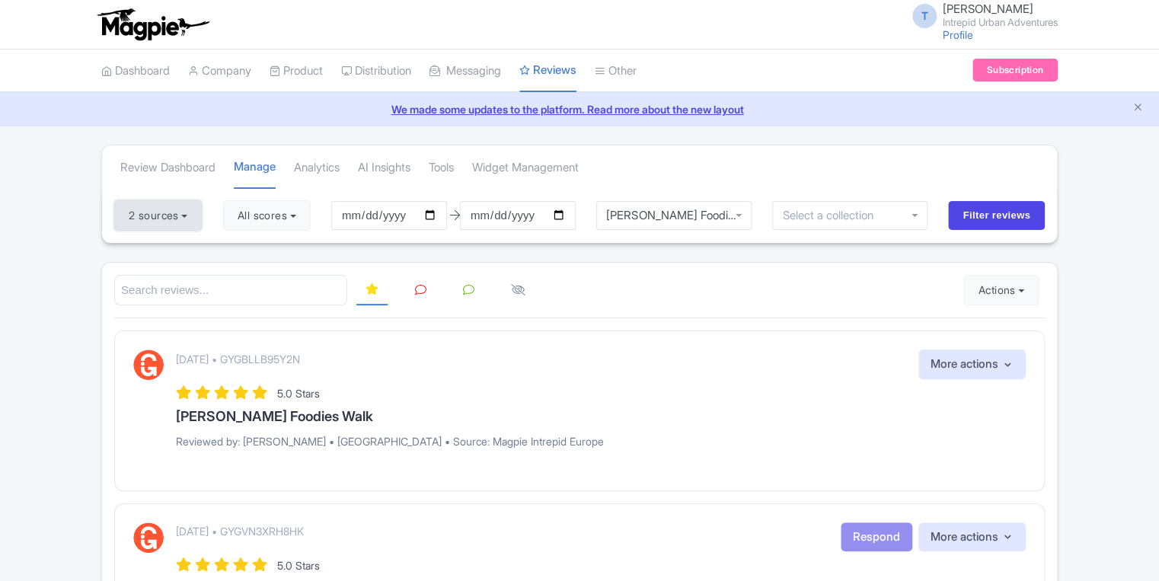
click at [164, 216] on button "2 sources" at bounding box center [158, 215] width 88 height 30
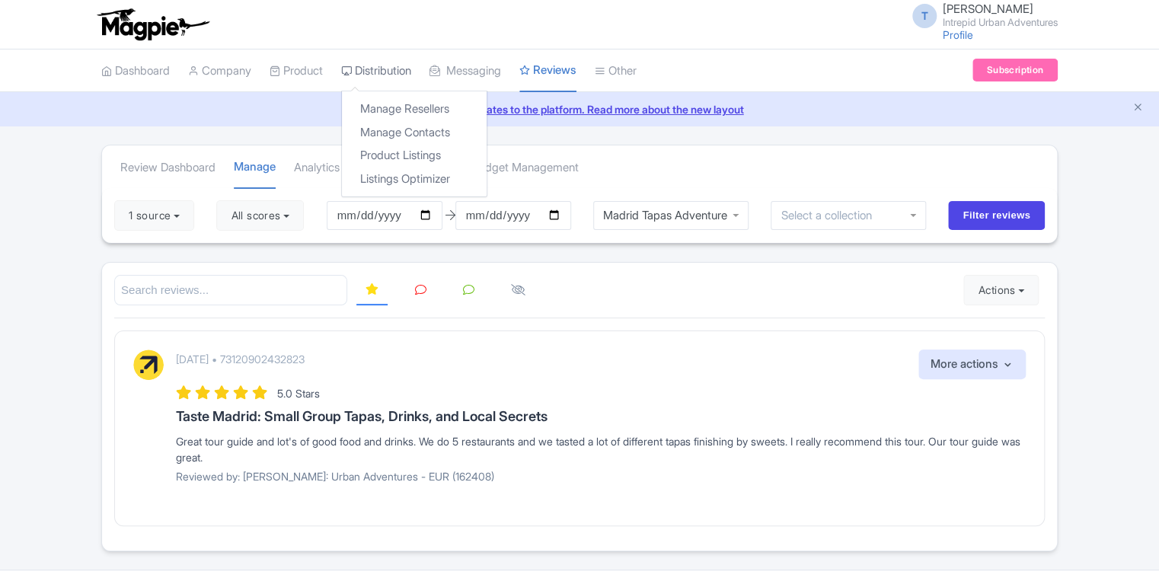
click at [374, 67] on link "Distribution" at bounding box center [376, 71] width 70 height 42
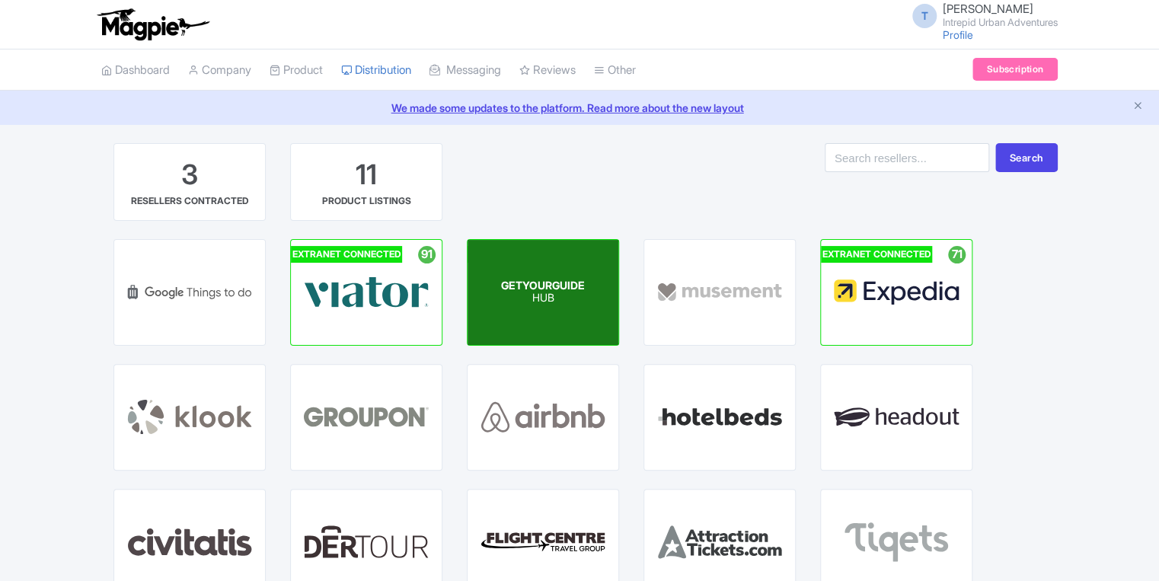
click at [545, 290] on span "GETYOURGUIDE" at bounding box center [543, 285] width 84 height 13
